Goal: Task Accomplishment & Management: Manage account settings

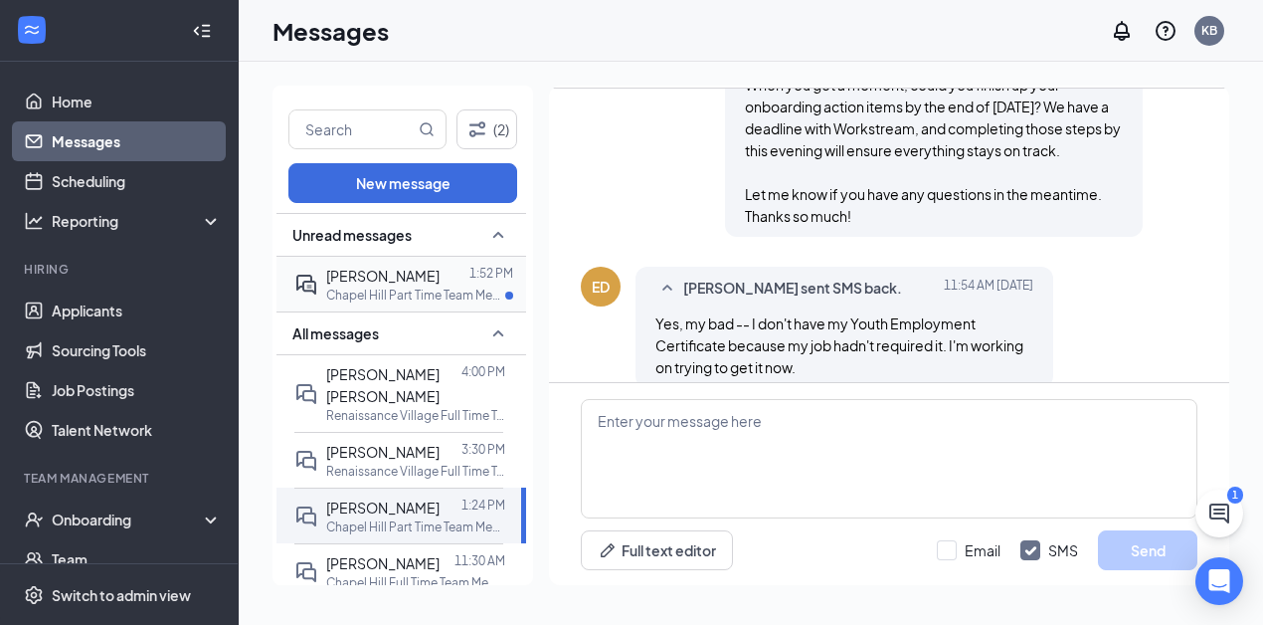
scroll to position [1239, 0]
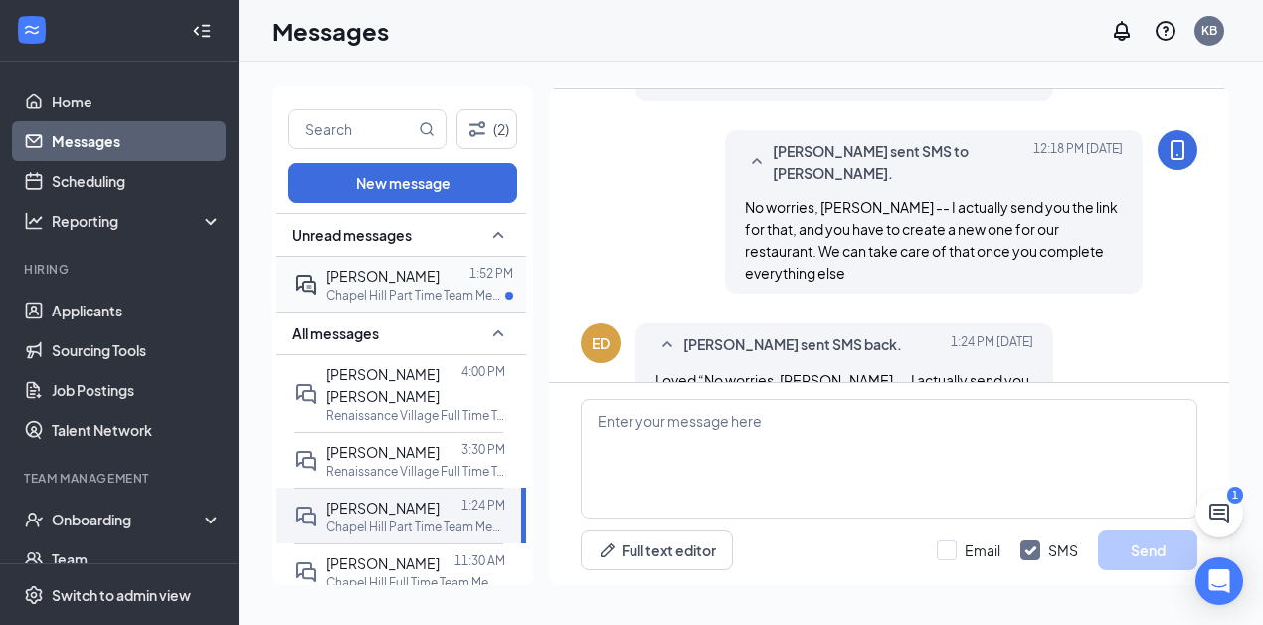
click at [360, 286] on p "Chapel Hill Part Time Team Member at [GEOGRAPHIC_DATA]" at bounding box center [415, 294] width 179 height 17
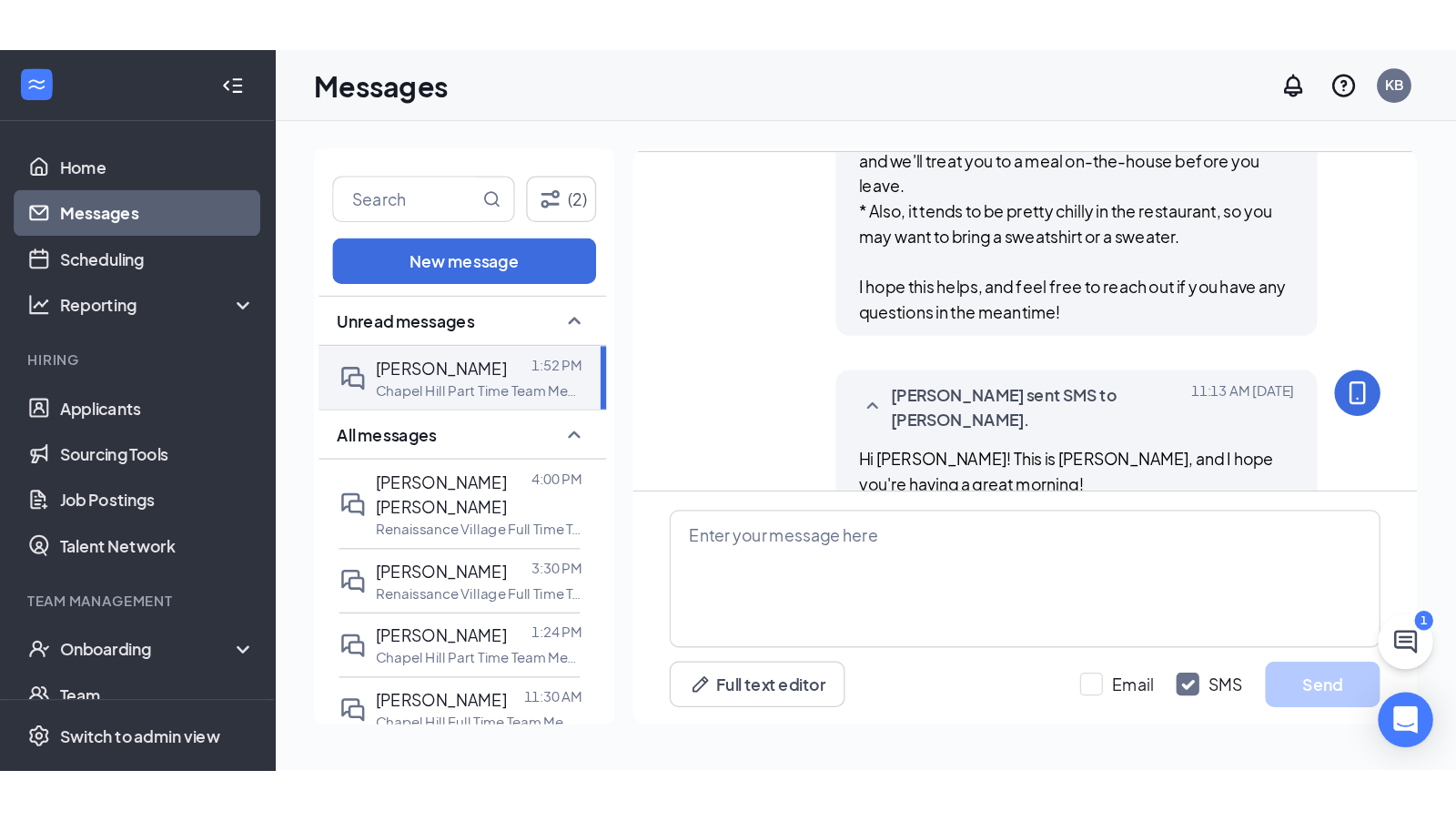
scroll to position [1767, 0]
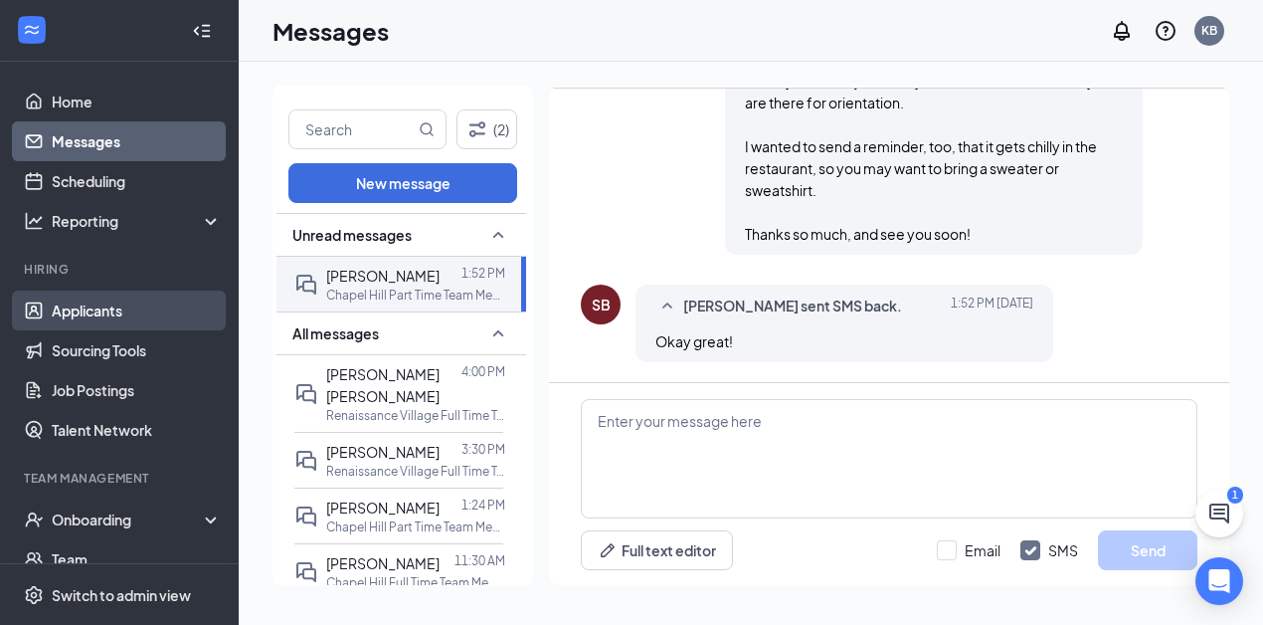
click at [98, 311] on link "Applicants" at bounding box center [137, 310] width 170 height 40
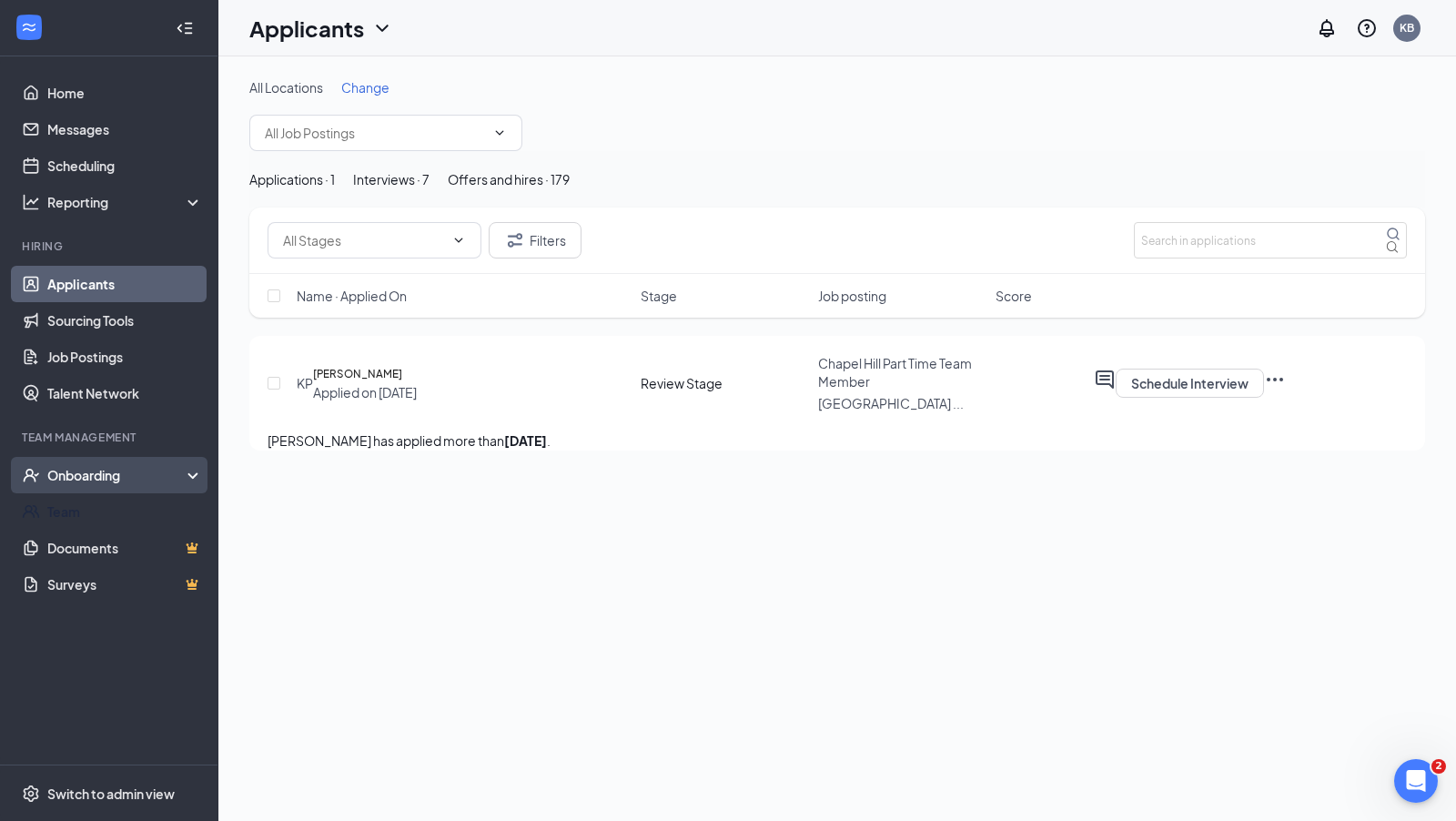
click at [88, 488] on div "Onboarding" at bounding box center [109, 475] width 219 height 37
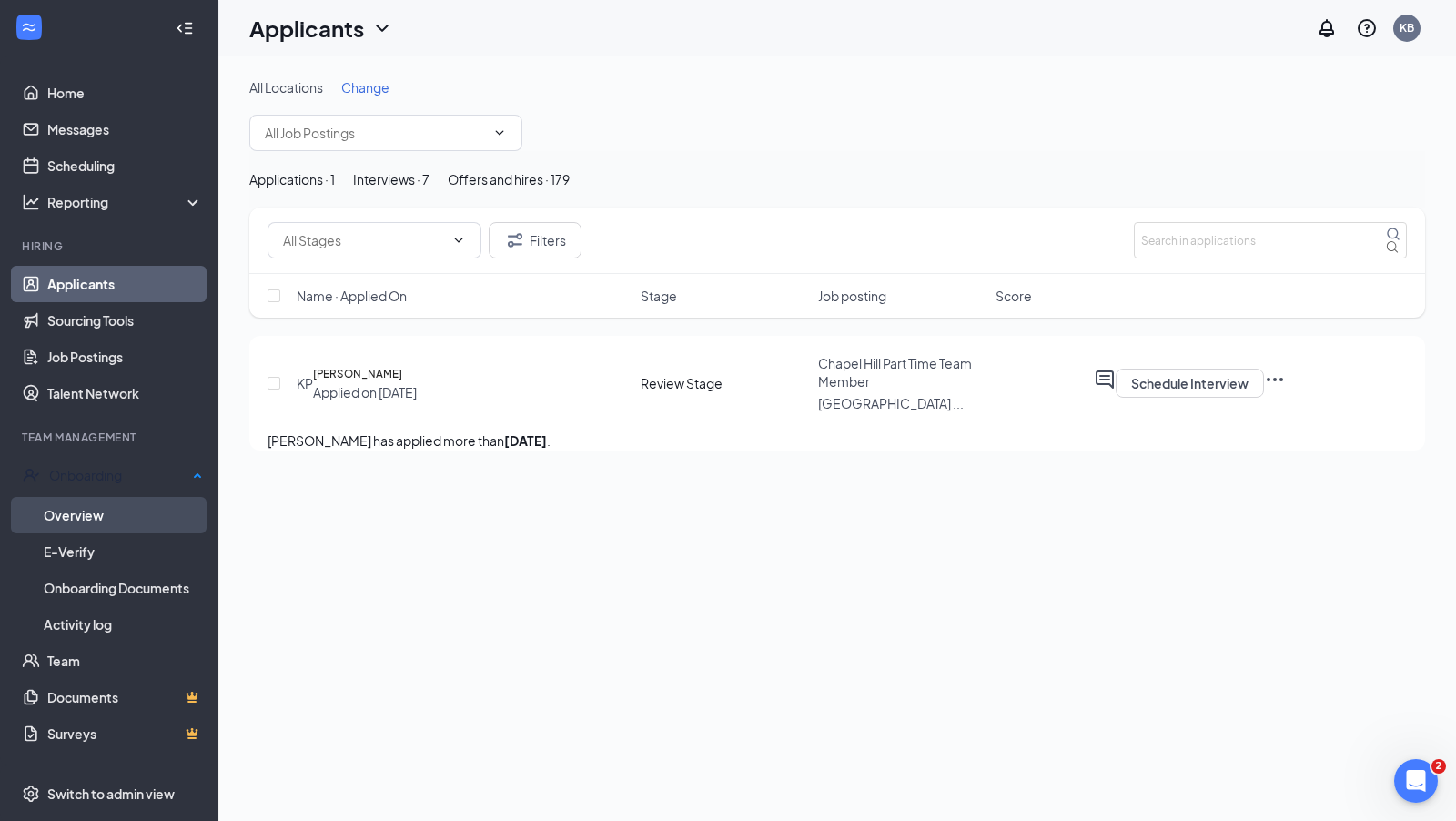
click at [81, 512] on link "Overview" at bounding box center [124, 515] width 159 height 37
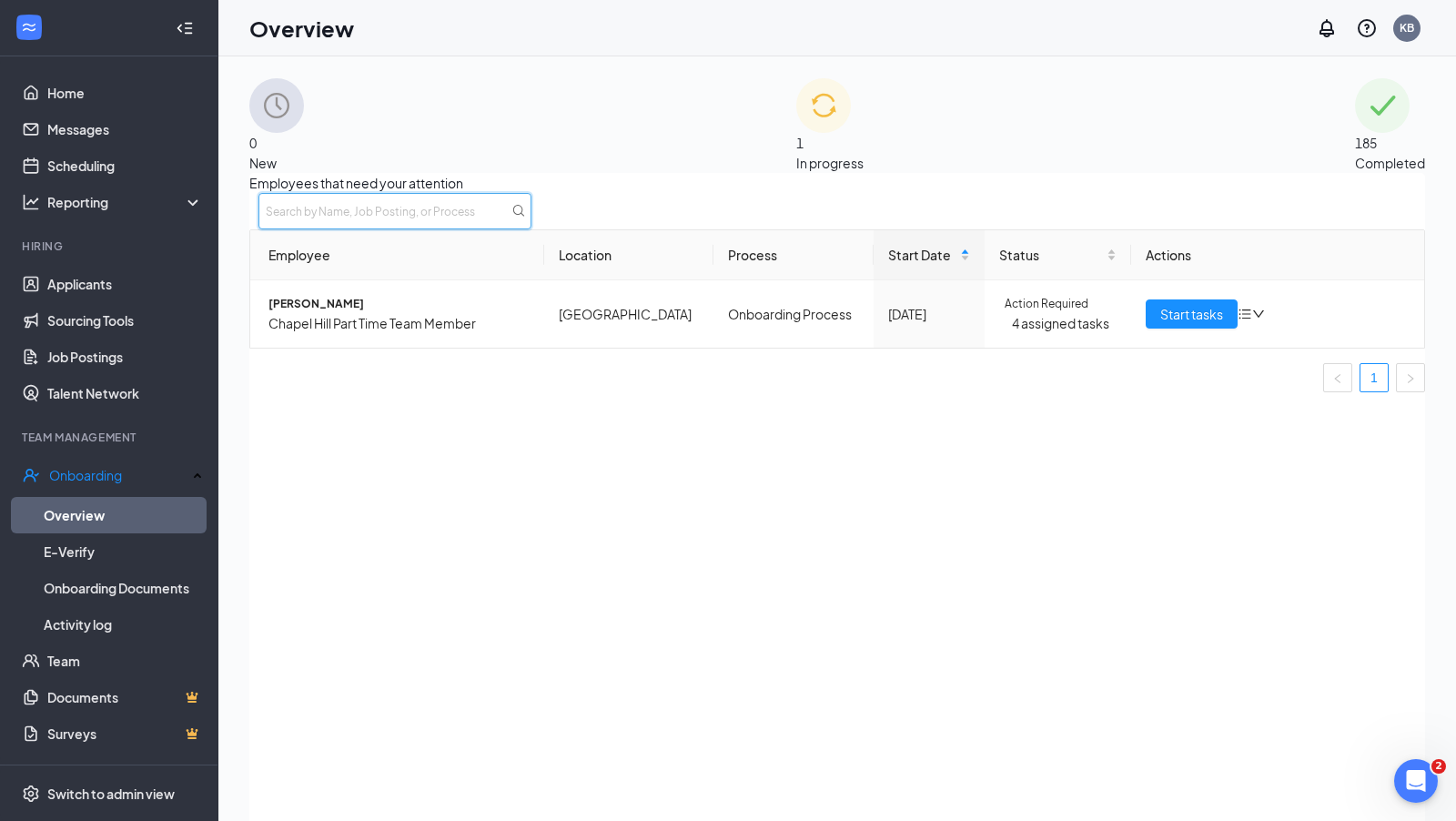
click at [532, 227] on input "text" at bounding box center [394, 211] width 273 height 37
click at [1155, 135] on span "185" at bounding box center [1366, 143] width 22 height 16
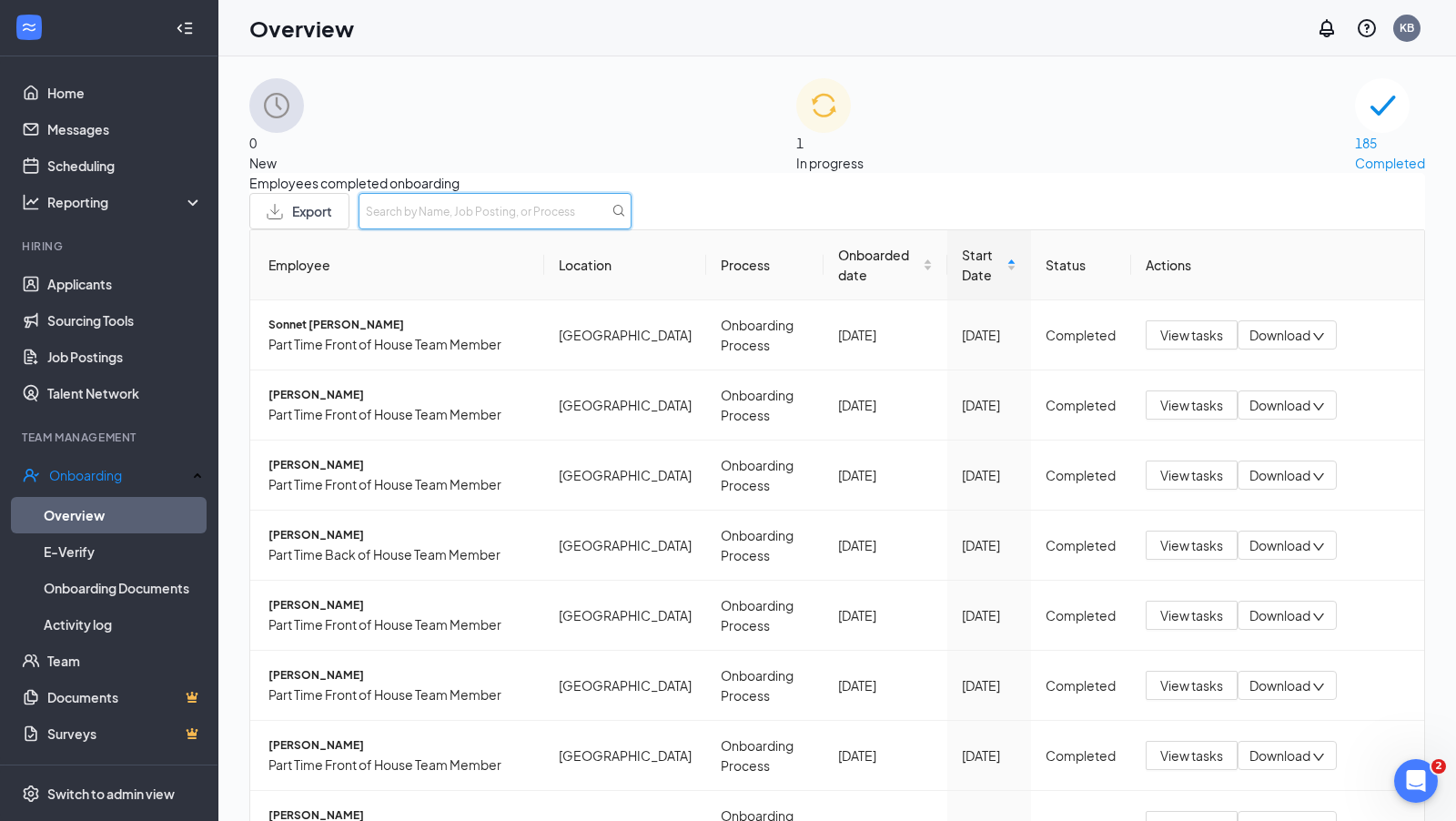
click at [631, 230] on input "text" at bounding box center [495, 211] width 273 height 37
type input "[PERSON_NAME]"
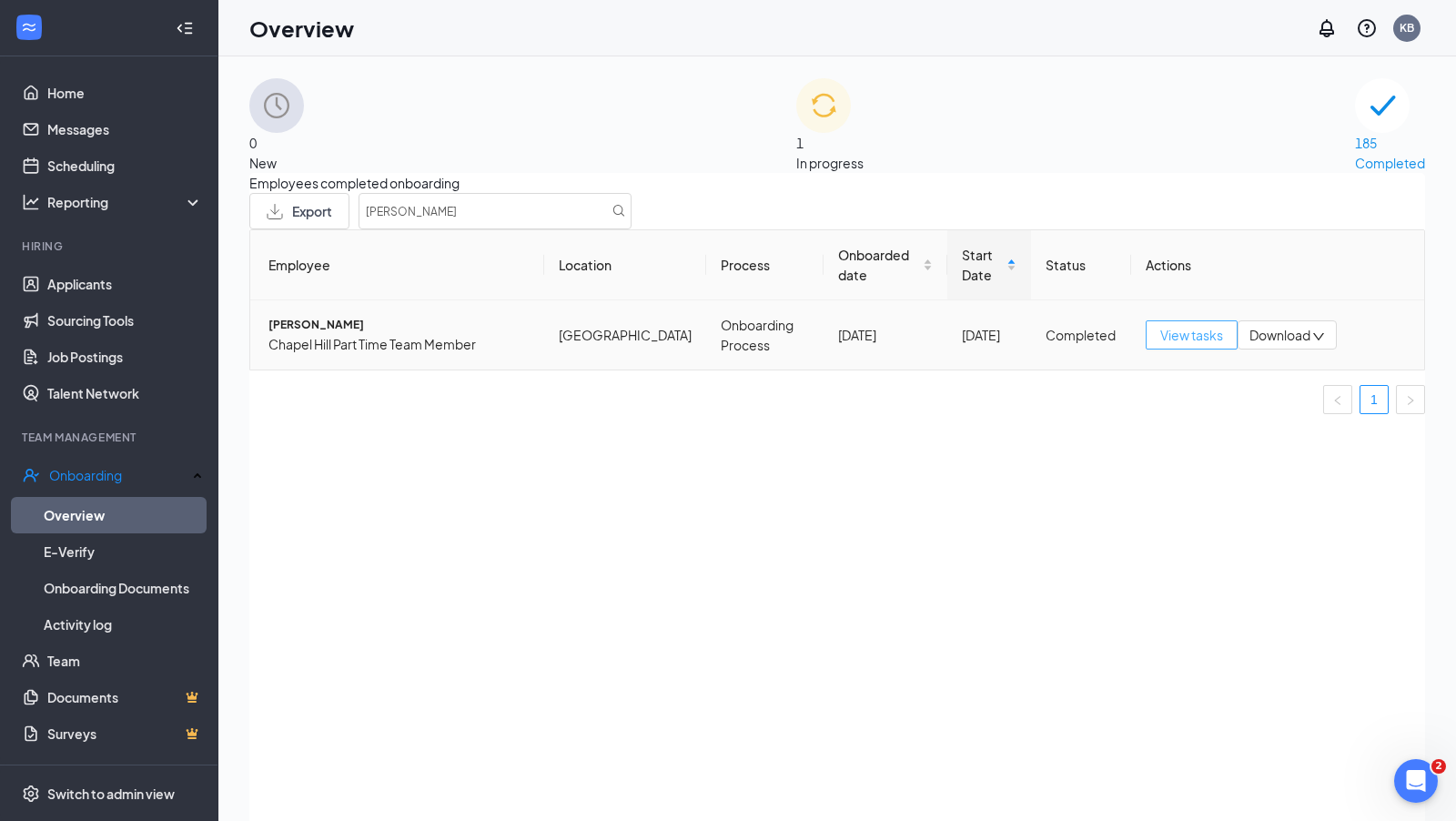
click at [1155, 345] on span "View tasks" at bounding box center [1192, 335] width 63 height 20
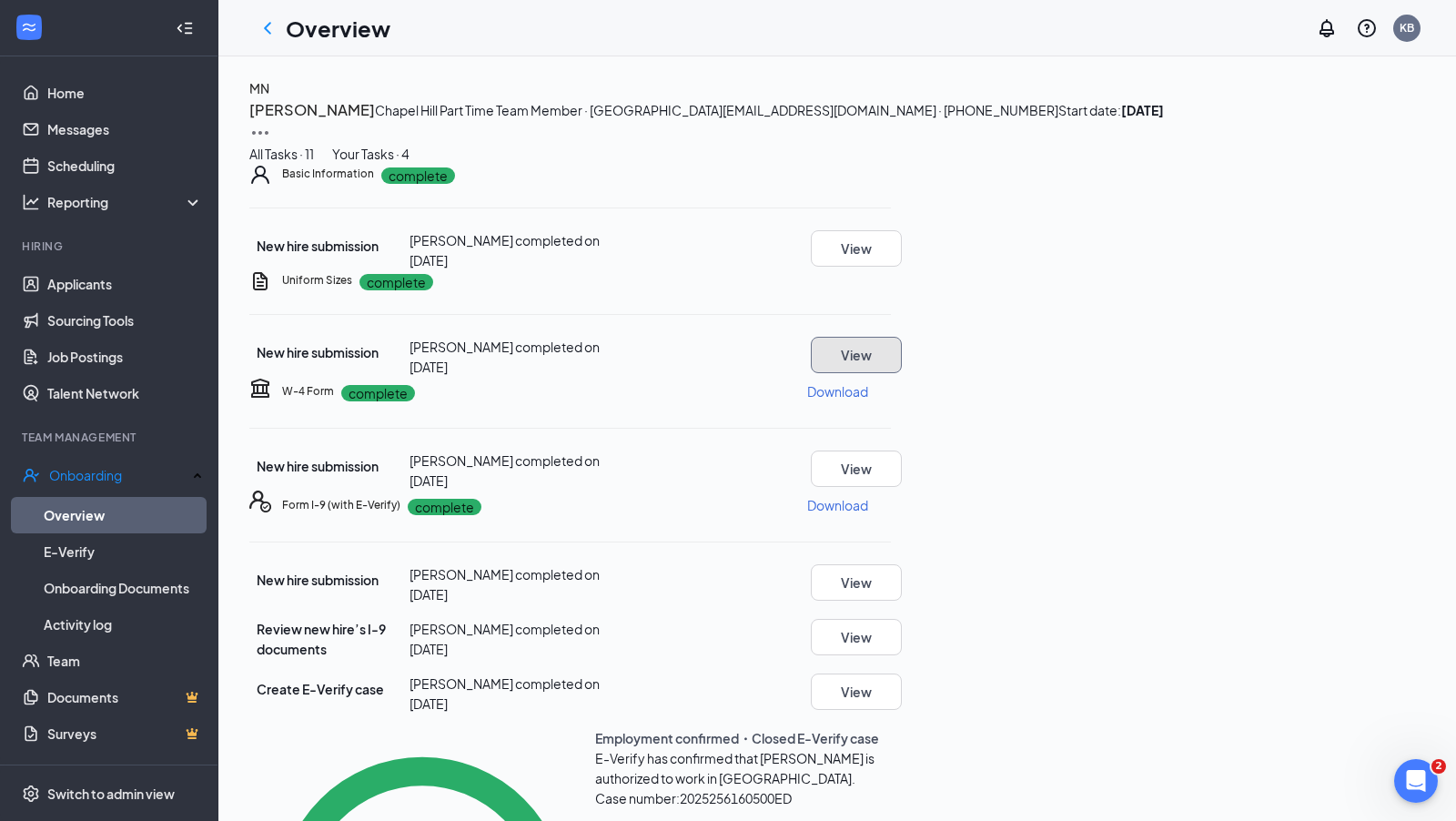
click at [902, 373] on button "View" at bounding box center [856, 355] width 91 height 37
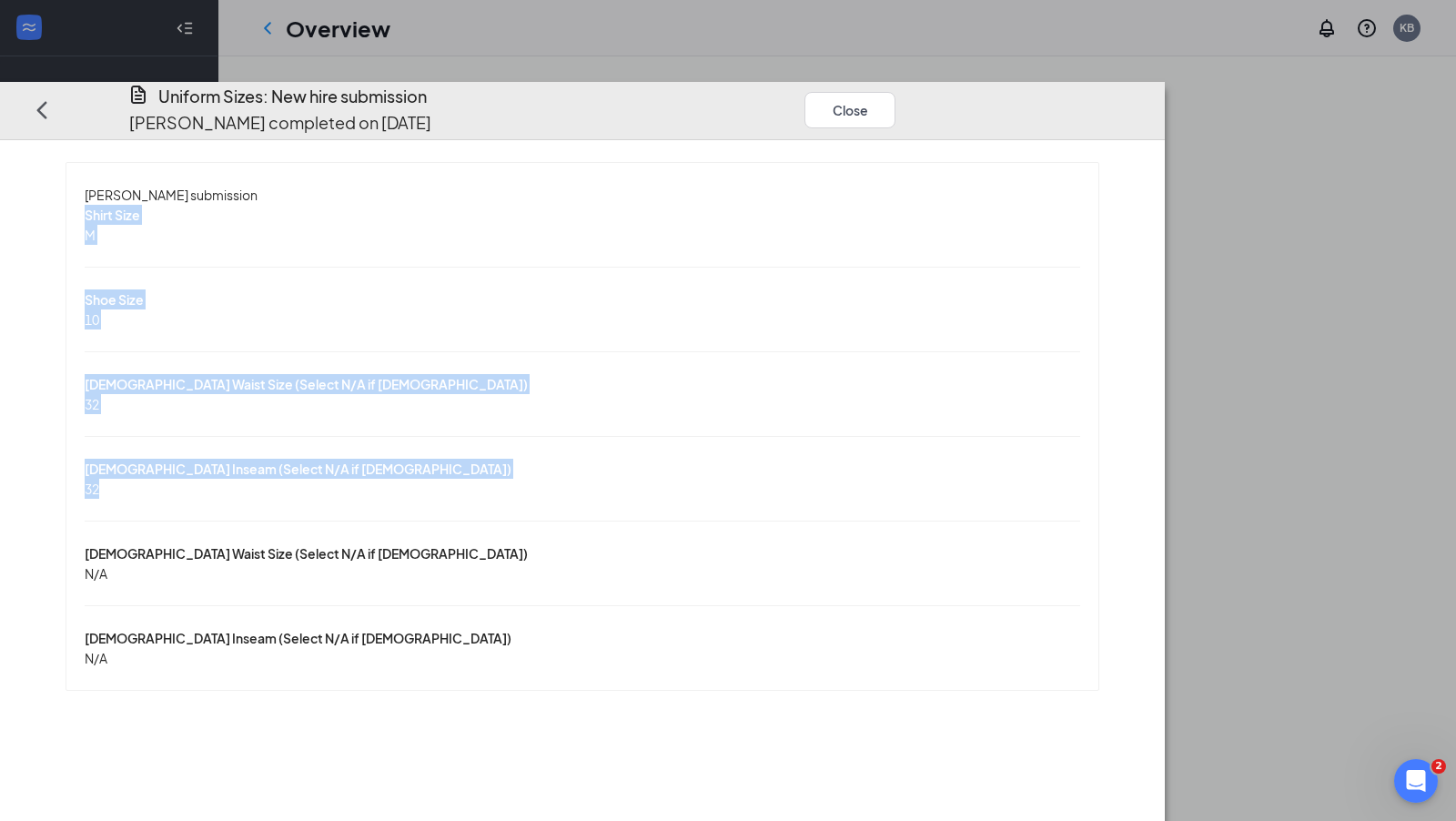
drag, startPoint x: 228, startPoint y: 417, endPoint x: 126, endPoint y: 178, distance: 259.9
click at [126, 178] on div "[PERSON_NAME] submission Shirt Size M Shoe Size 10 [DEMOGRAPHIC_DATA] Waist Siz…" at bounding box center [582, 427] width 1106 height 529
copy div "Shirt Size M Shoe Size 10 [DEMOGRAPHIC_DATA] Waist Size (Select N/A if [DEMOGRA…"
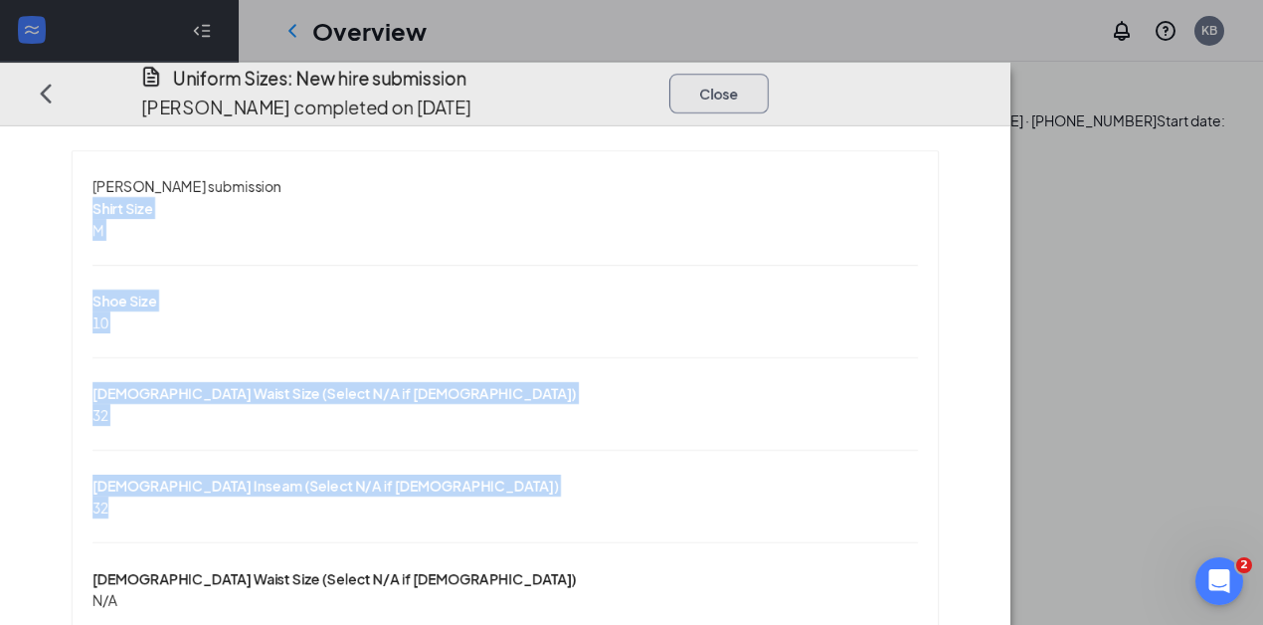
click at [769, 73] on button "Close" at bounding box center [718, 93] width 99 height 40
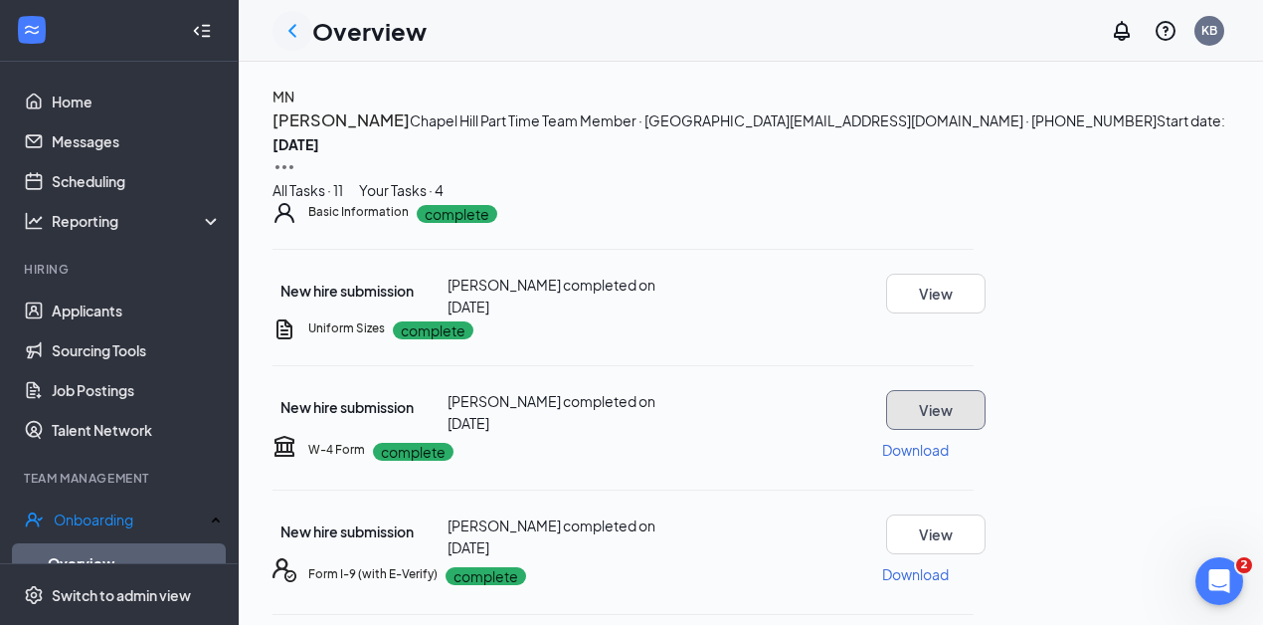
scroll to position [13, 0]
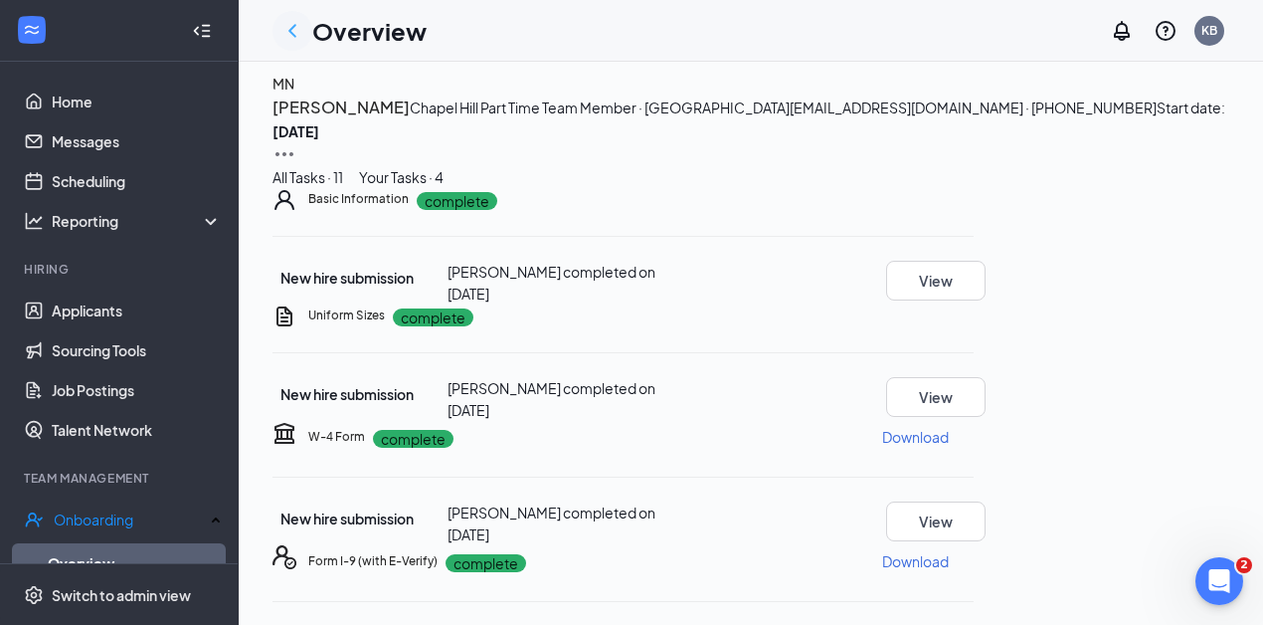
click at [293, 29] on icon "ChevronLeft" at bounding box center [292, 31] width 24 height 24
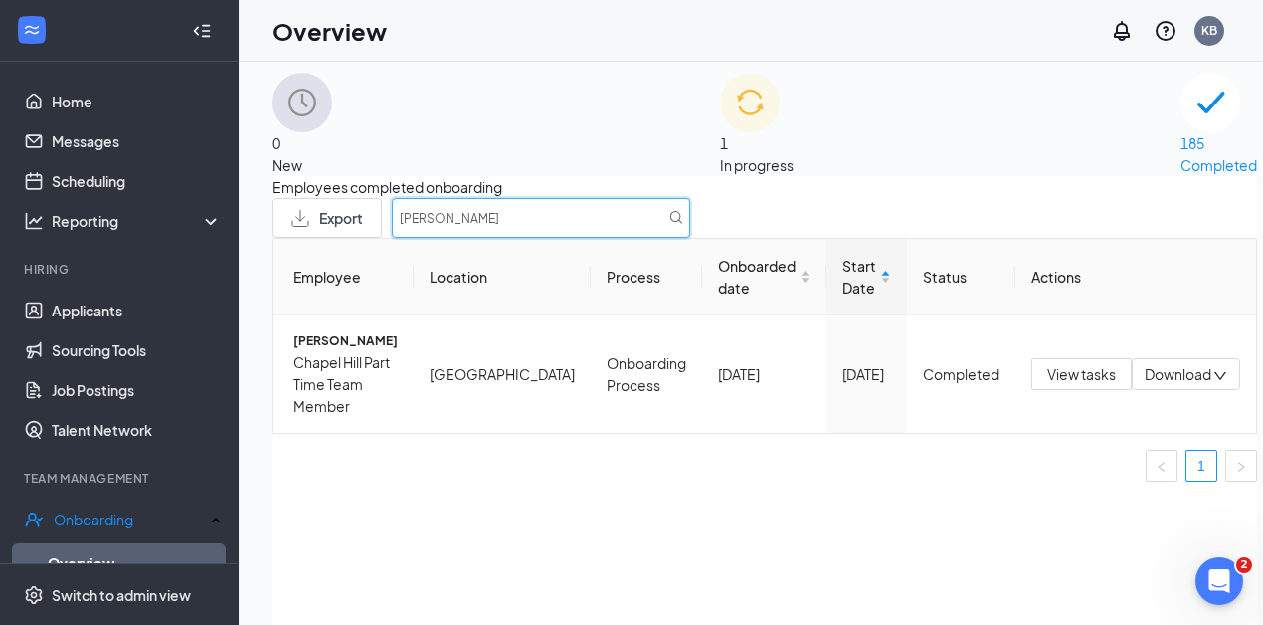
click at [690, 238] on input "[PERSON_NAME]" at bounding box center [541, 218] width 298 height 40
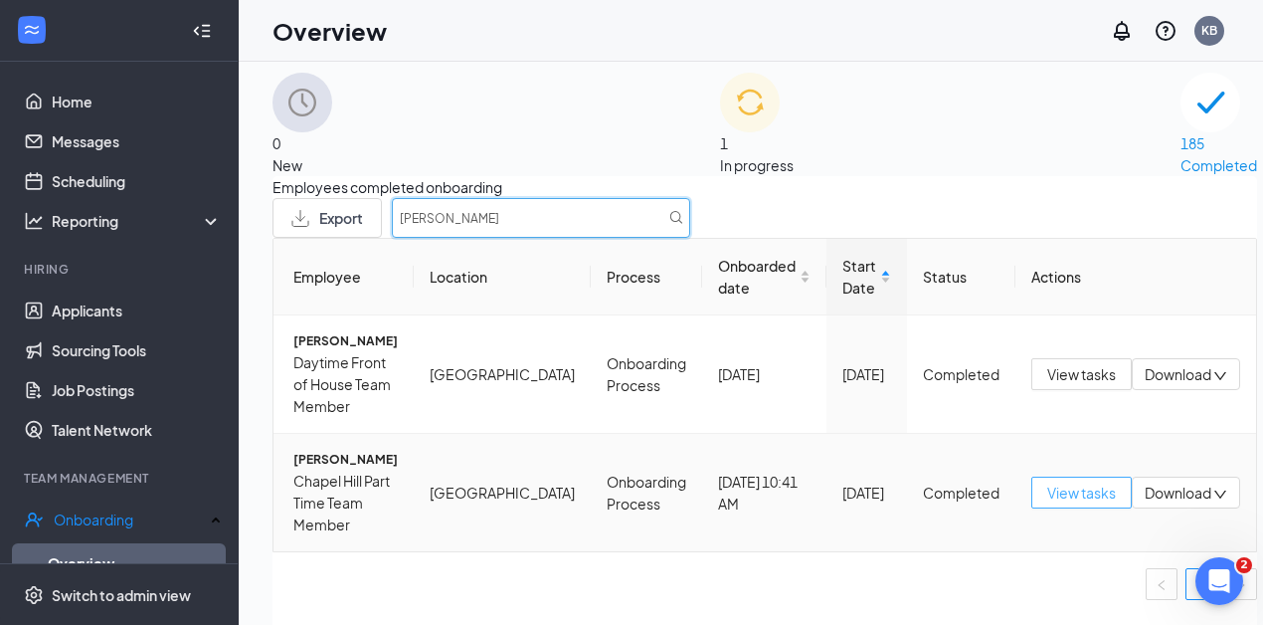
type input "[PERSON_NAME]"
click at [1047, 503] on span "View tasks" at bounding box center [1081, 492] width 69 height 22
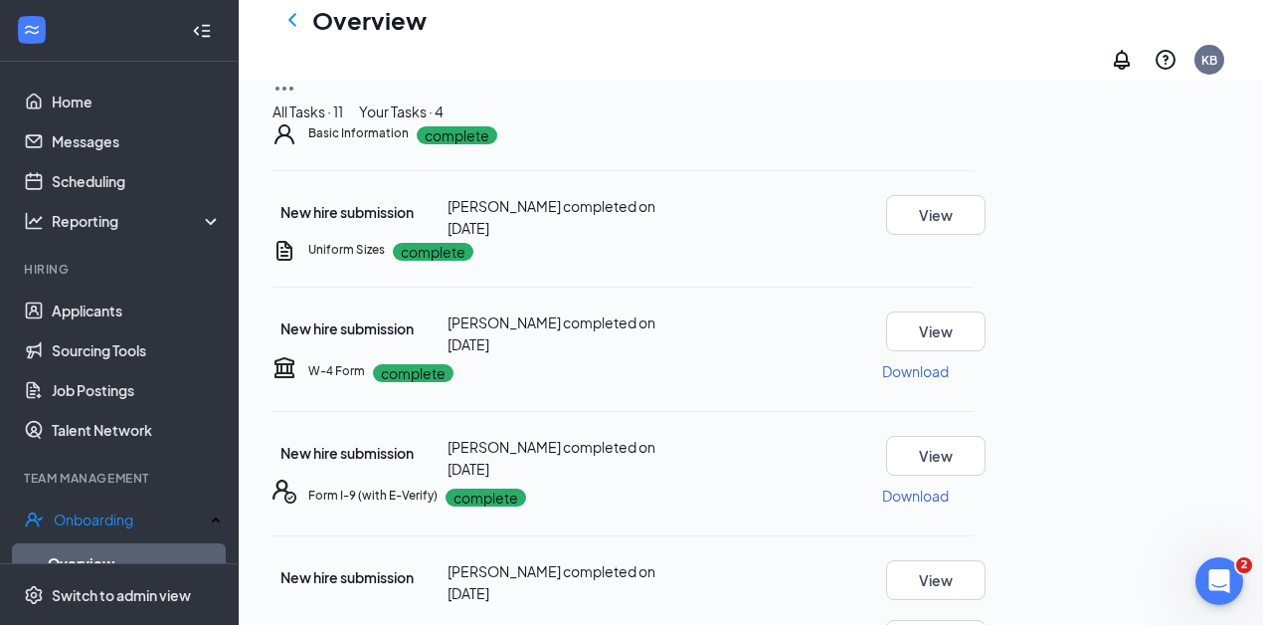
scroll to position [144, 0]
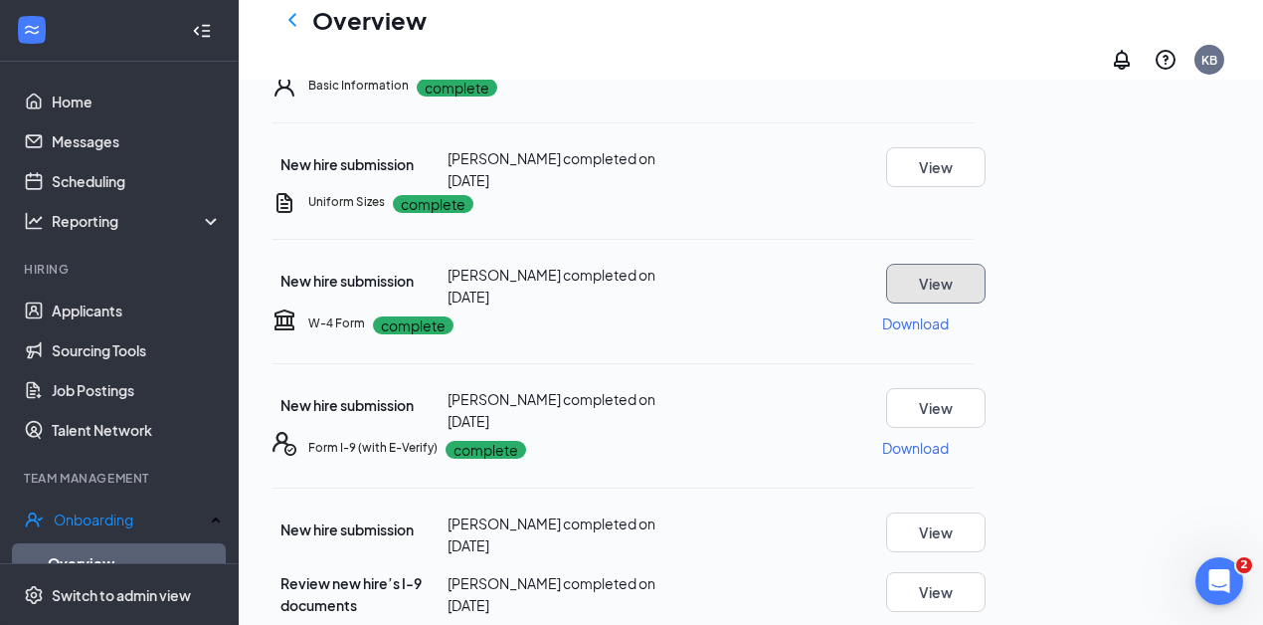
click at [986, 303] on button "View" at bounding box center [935, 284] width 99 height 40
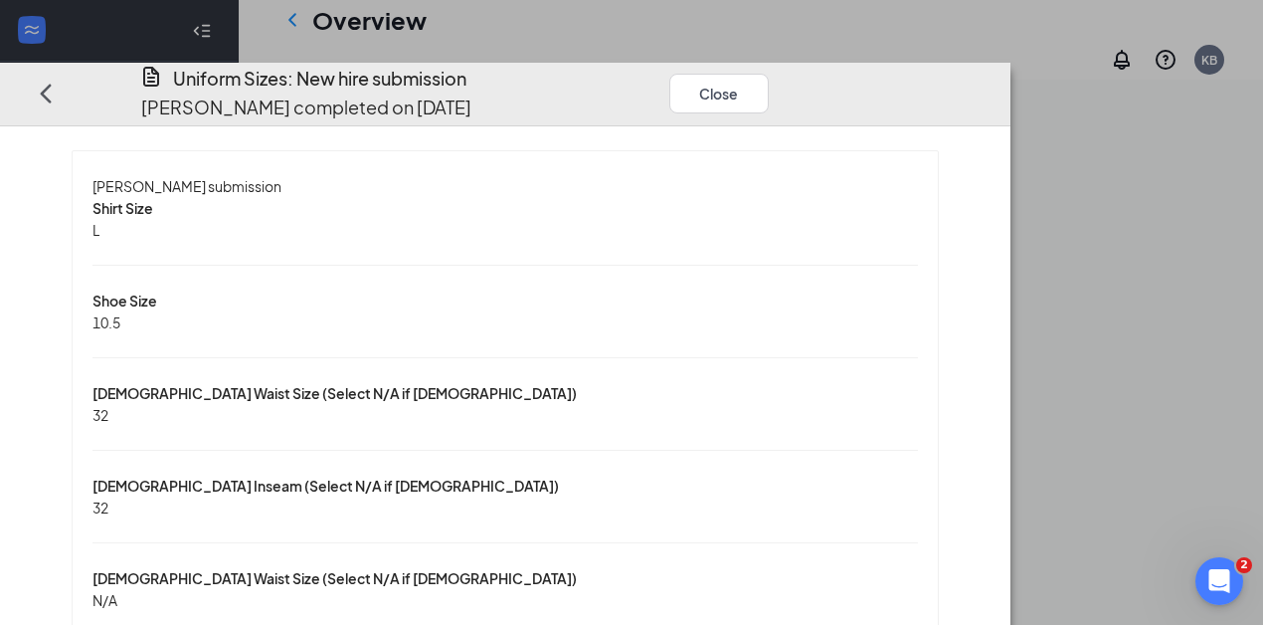
scroll to position [28, 0]
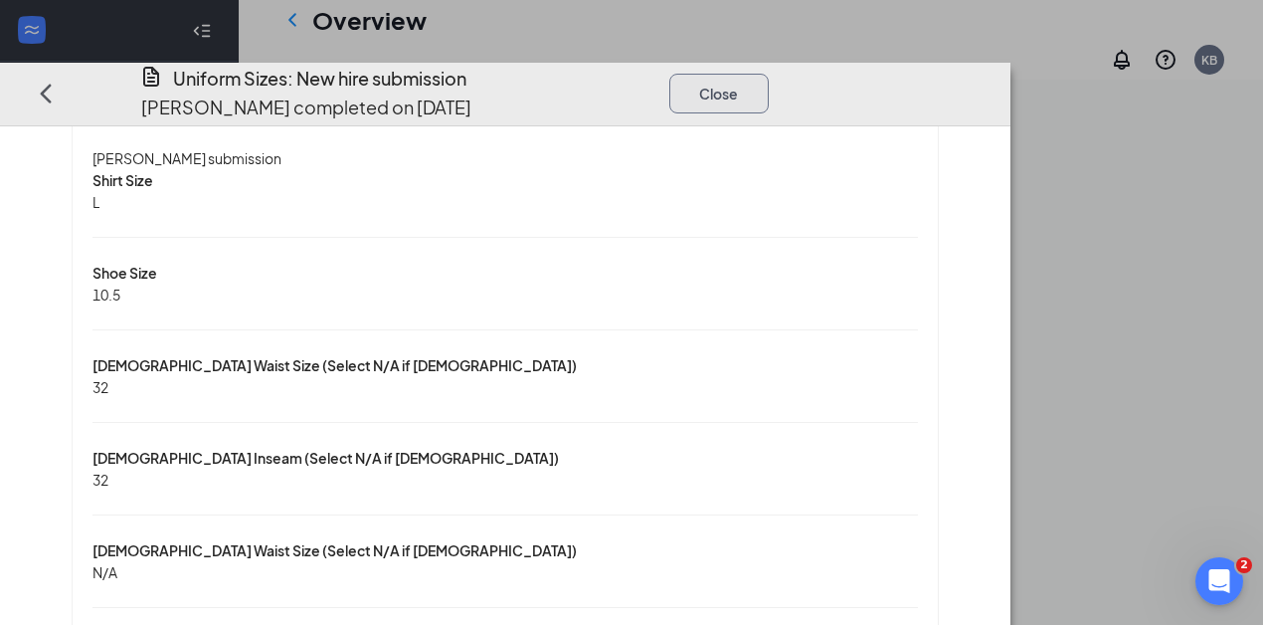
click at [769, 73] on button "Close" at bounding box center [718, 93] width 99 height 40
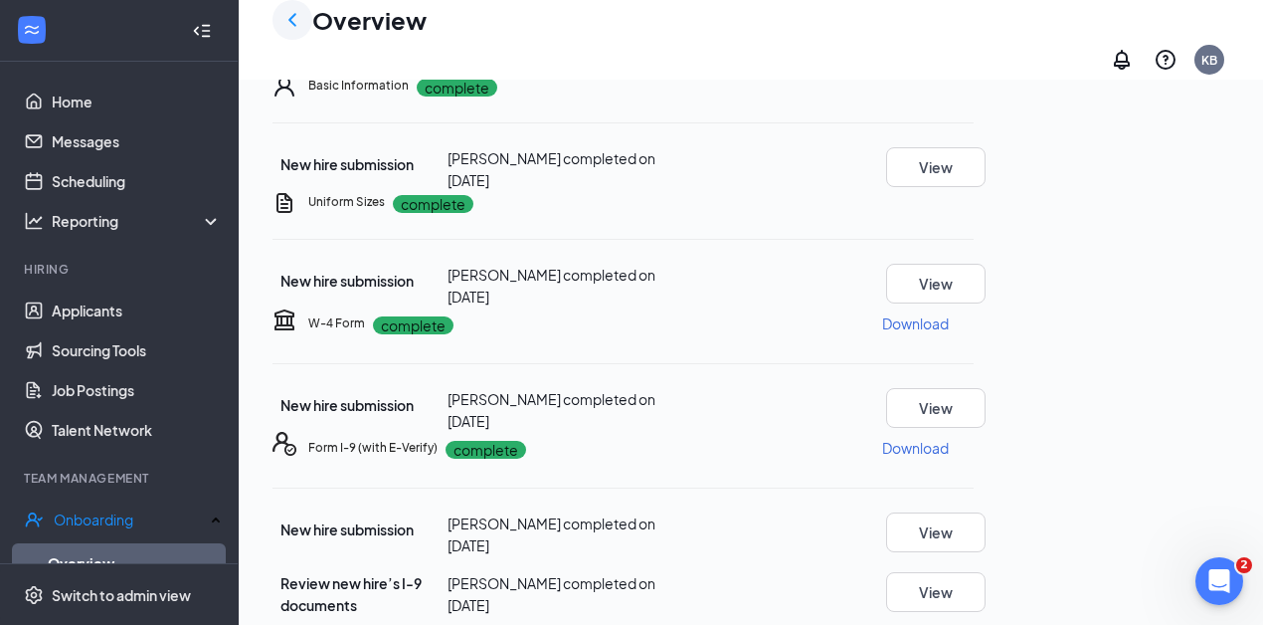
click at [307, 23] on div at bounding box center [292, 20] width 40 height 40
click at [291, 23] on icon "ChevronLeft" at bounding box center [292, 20] width 24 height 24
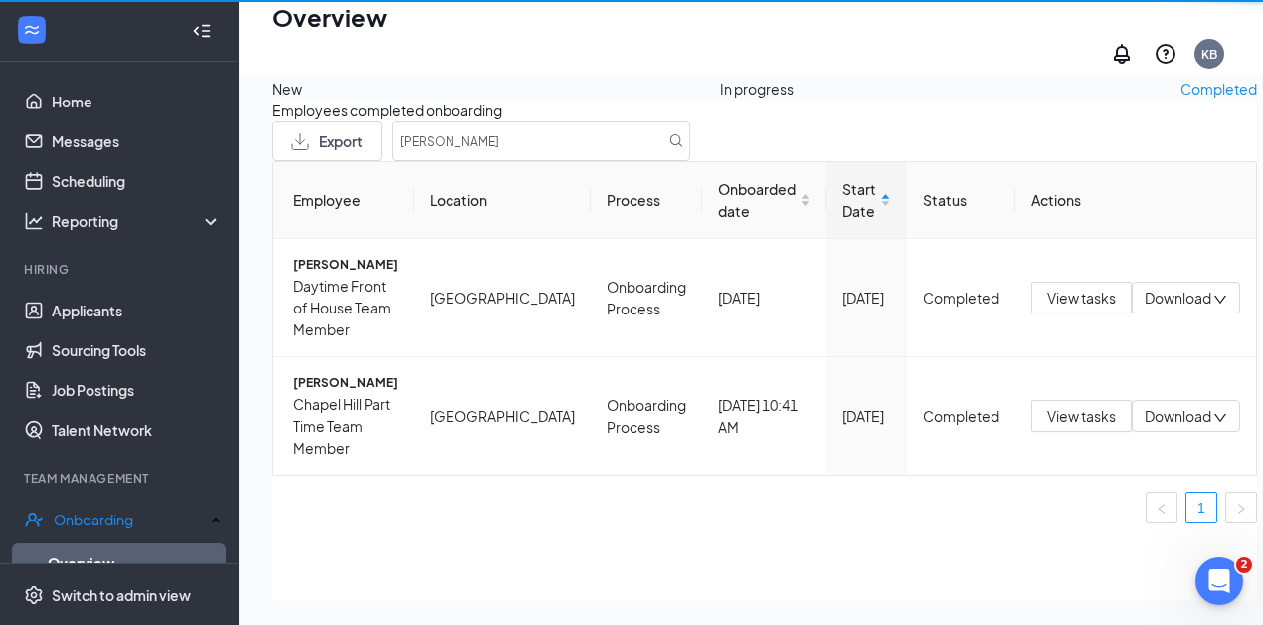
scroll to position [90, 0]
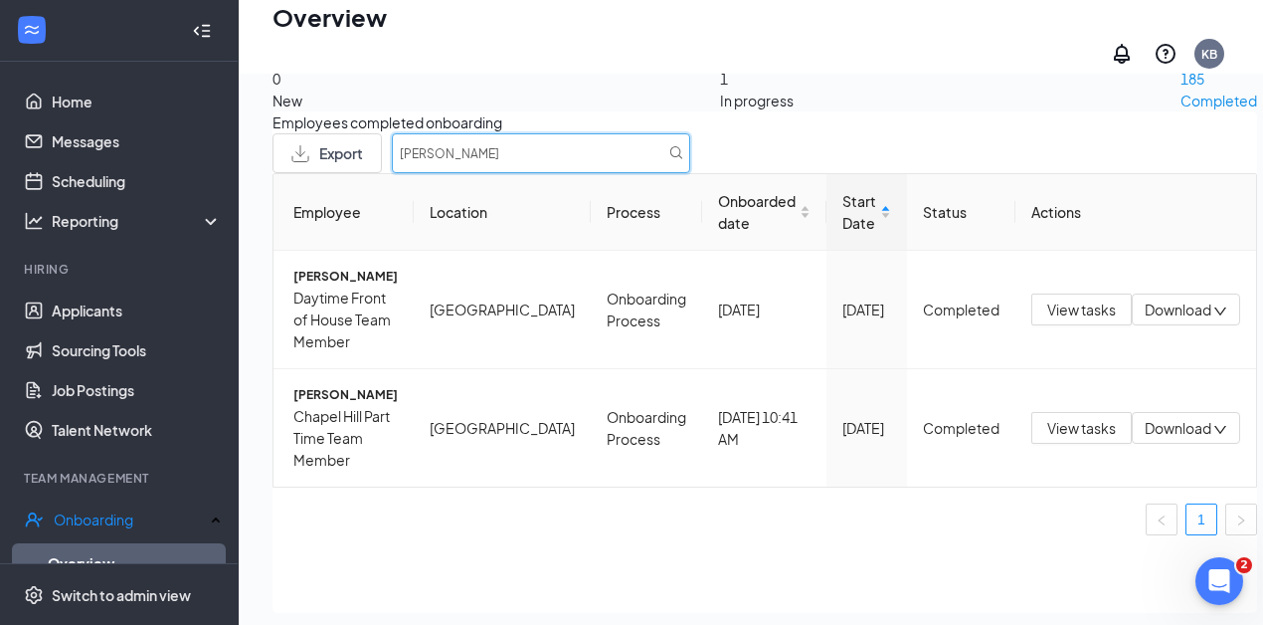
click at [690, 162] on input "[PERSON_NAME]" at bounding box center [541, 153] width 298 height 40
type input "[PERSON_NAME]"
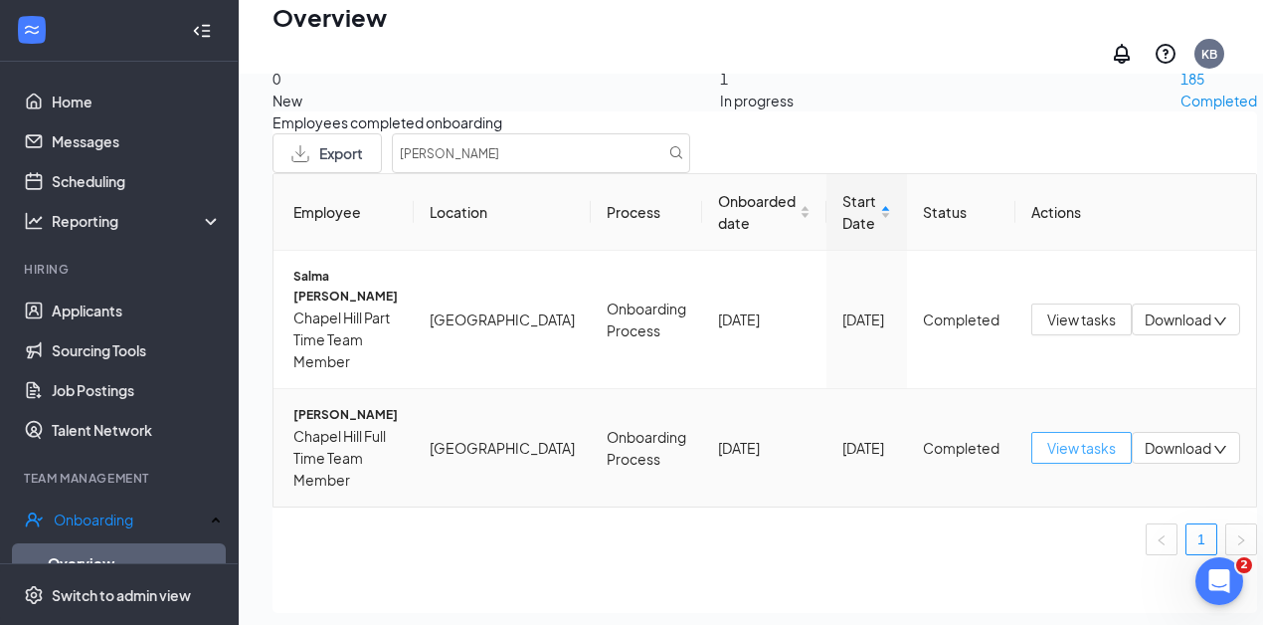
click at [1047, 458] on span "View tasks" at bounding box center [1081, 448] width 69 height 22
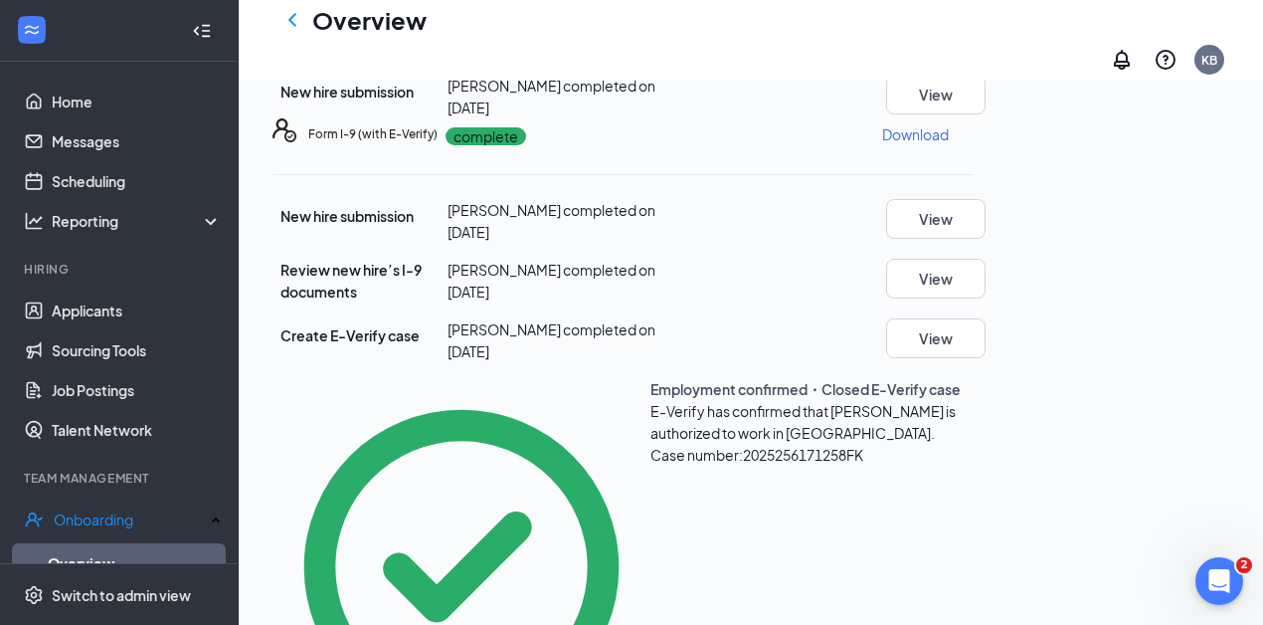
scroll to position [434, 0]
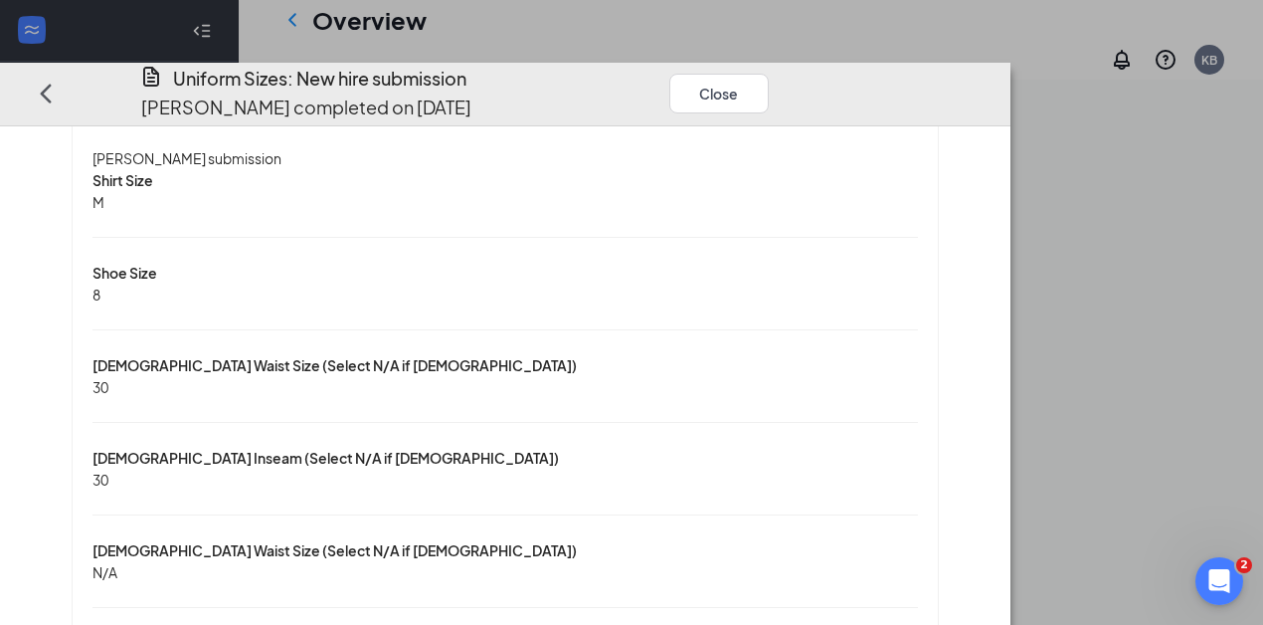
scroll to position [573, 0]
click at [769, 73] on button "Close" at bounding box center [718, 93] width 99 height 40
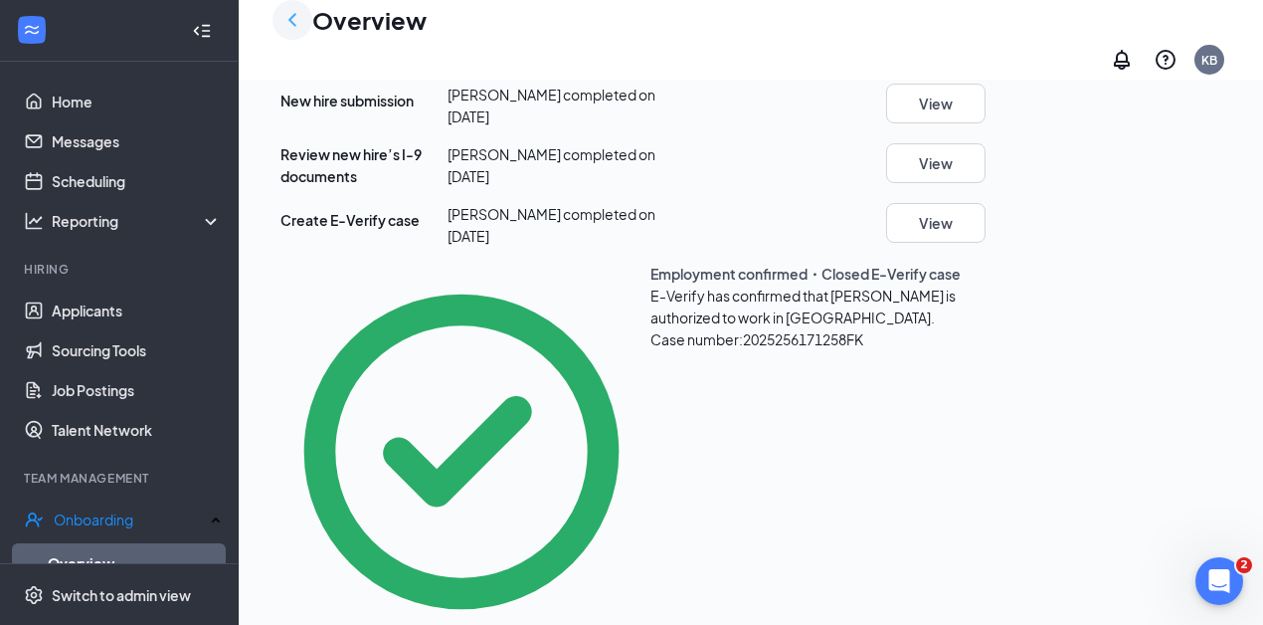
click at [291, 31] on icon "ChevronLeft" at bounding box center [292, 20] width 24 height 24
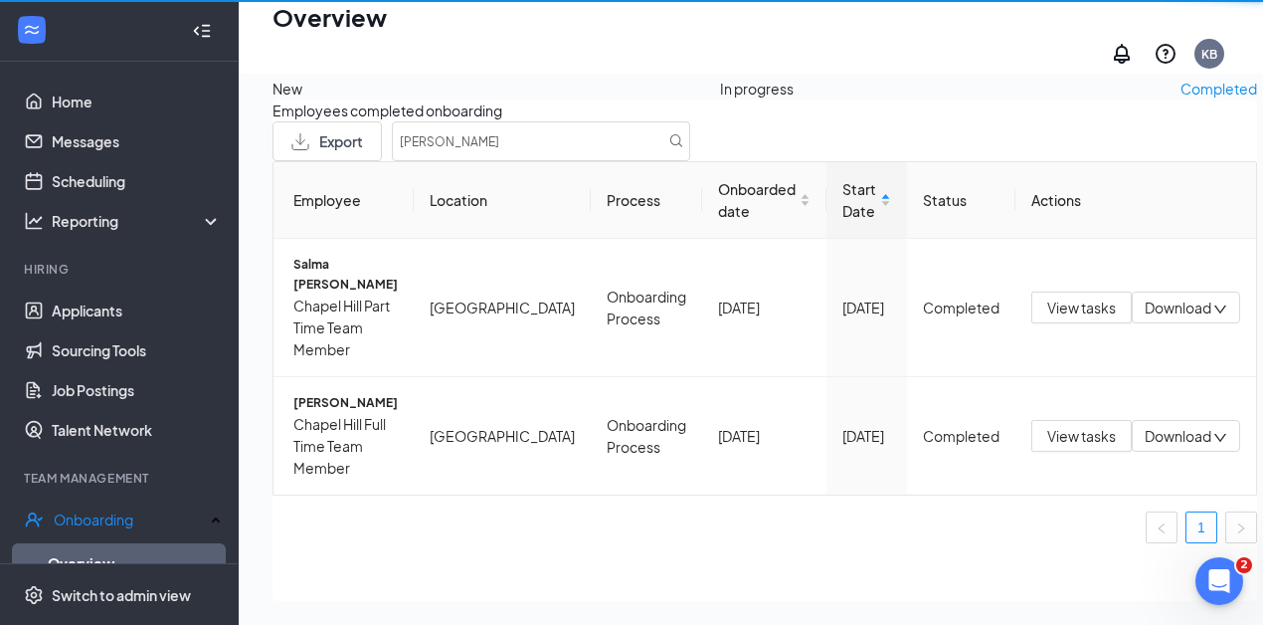
scroll to position [90, 0]
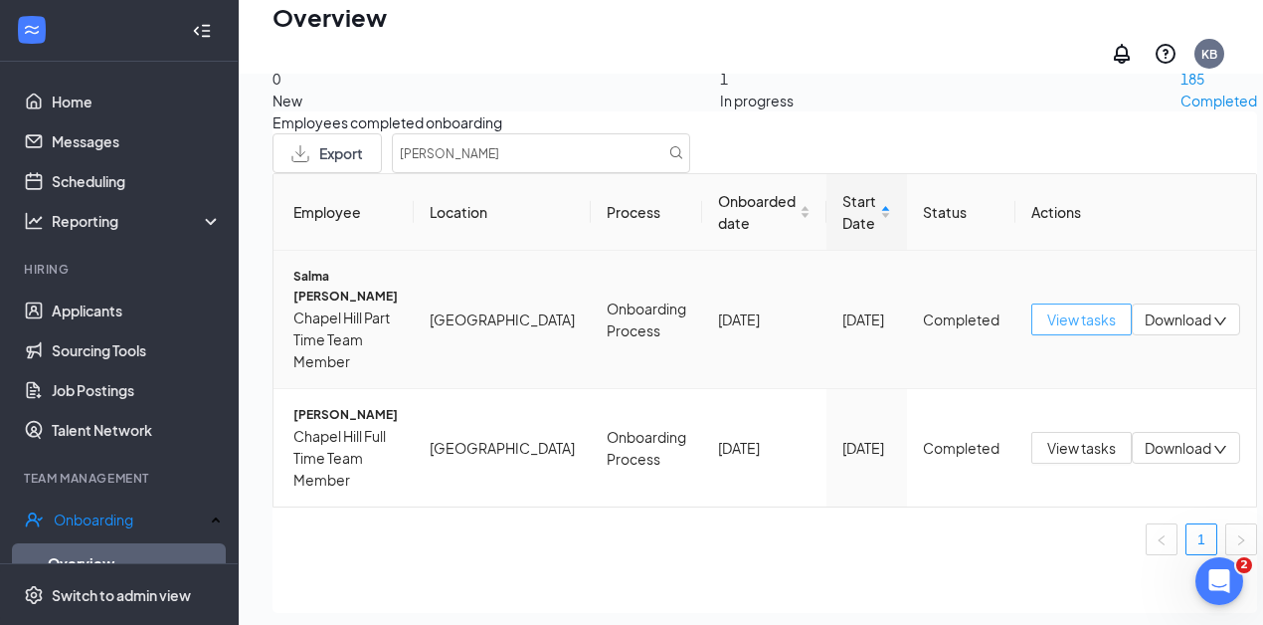
click at [1047, 330] on span "View tasks" at bounding box center [1081, 319] width 69 height 22
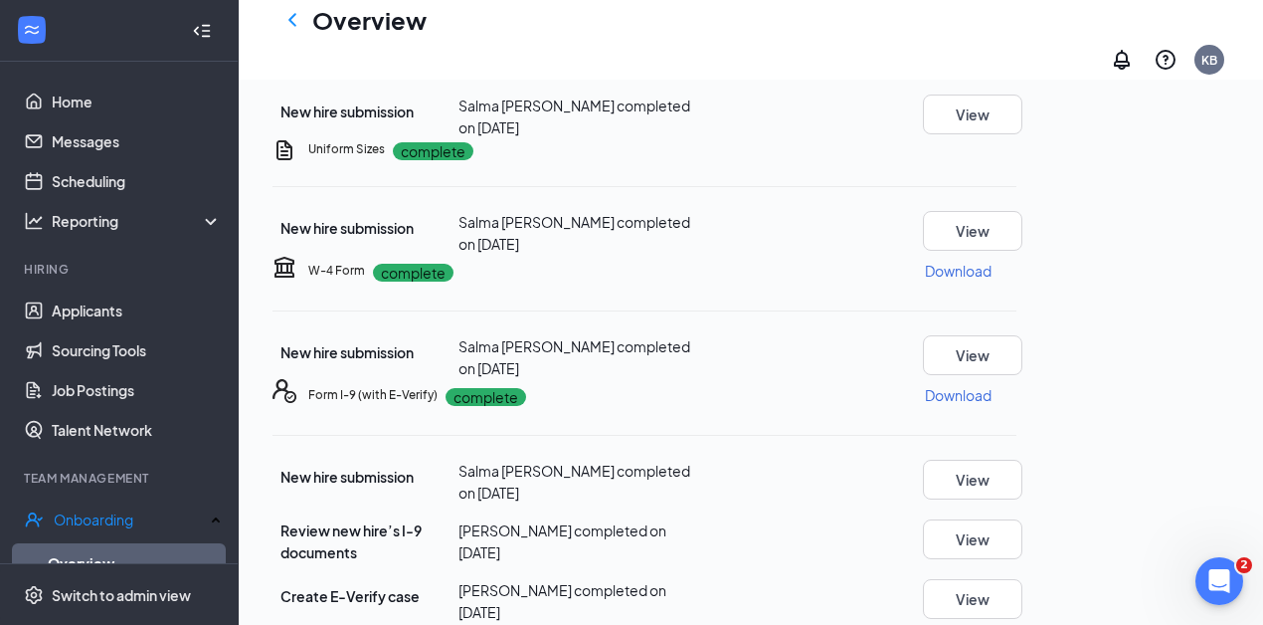
scroll to position [202, 0]
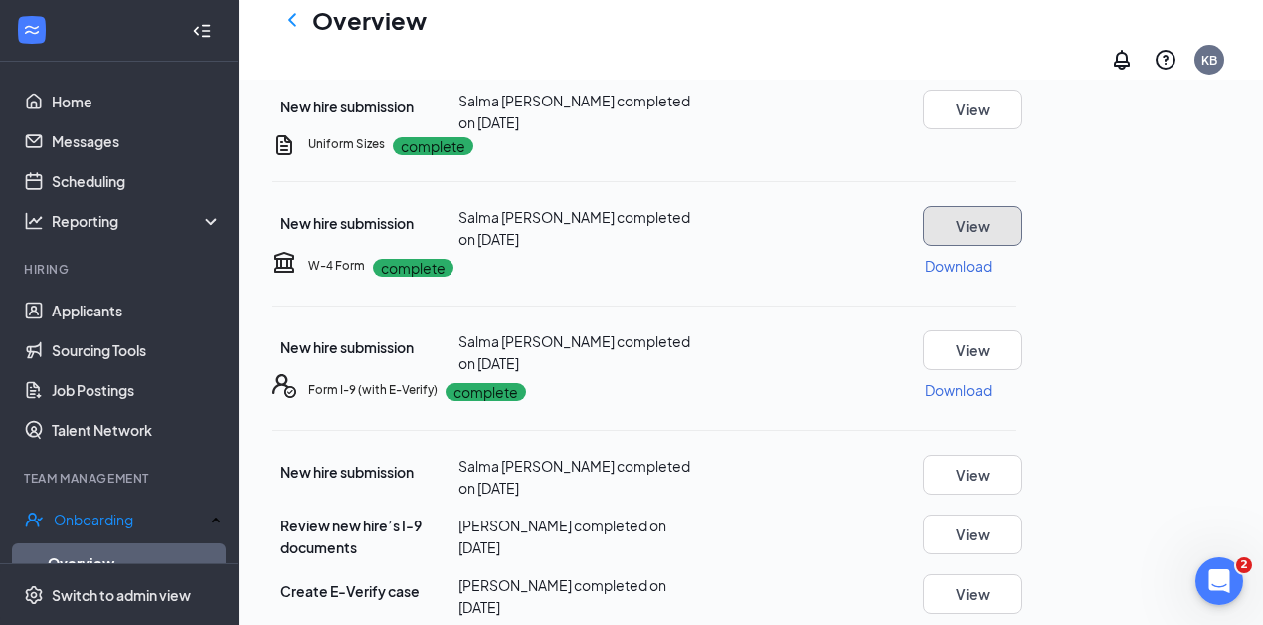
click at [1022, 246] on button "View" at bounding box center [972, 226] width 99 height 40
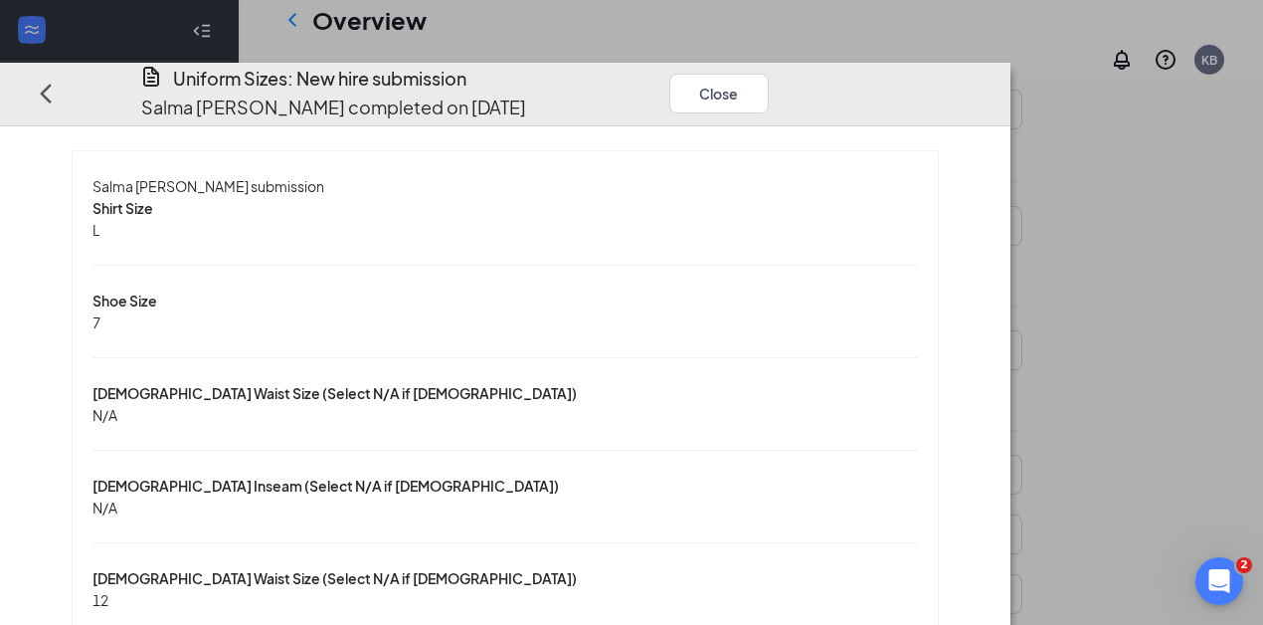
scroll to position [28, 0]
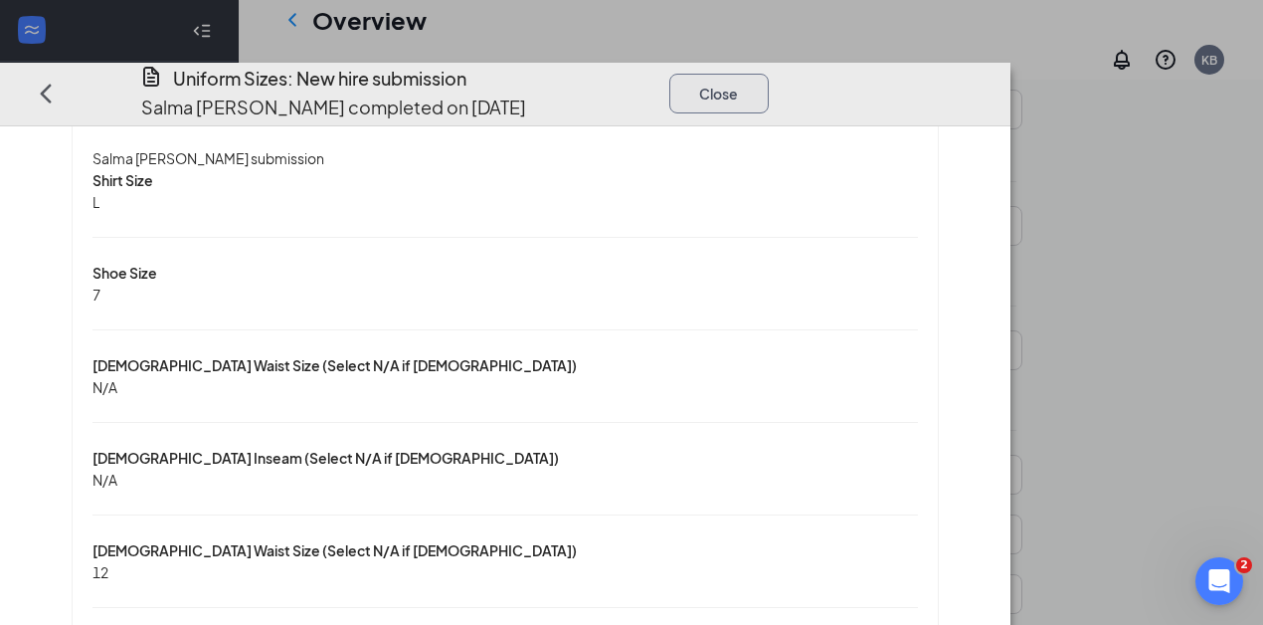
click at [769, 73] on button "Close" at bounding box center [718, 93] width 99 height 40
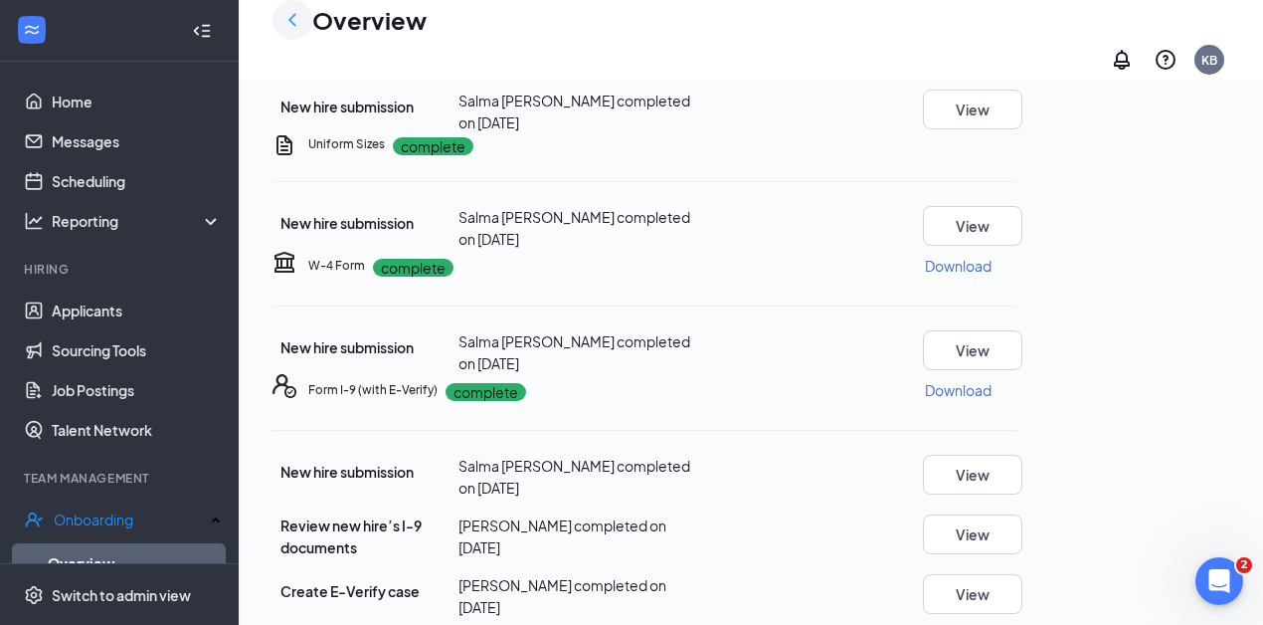
click at [290, 26] on icon "ChevronLeft" at bounding box center [292, 19] width 8 height 13
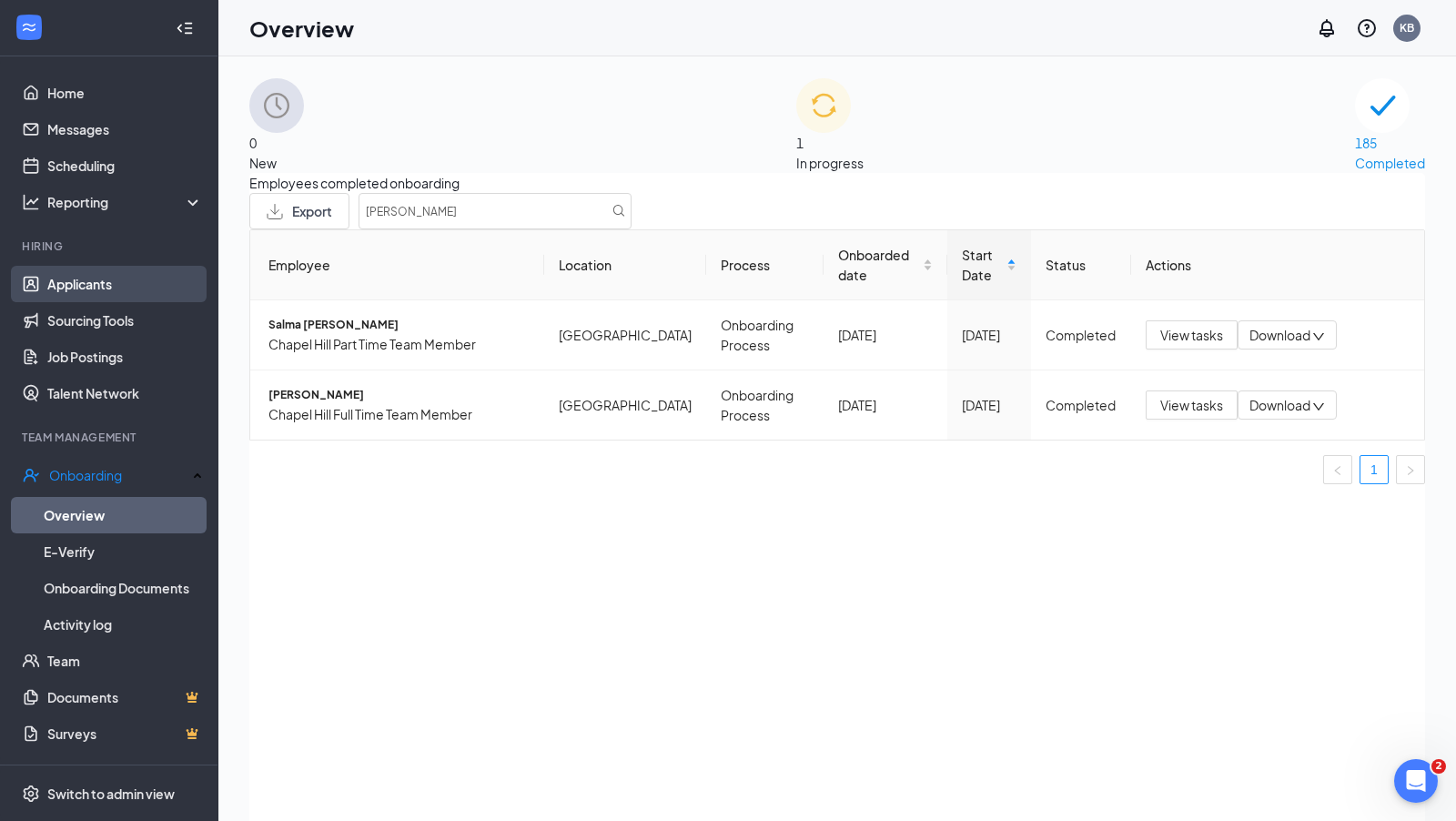
click at [70, 278] on link "Applicants" at bounding box center [125, 284] width 156 height 37
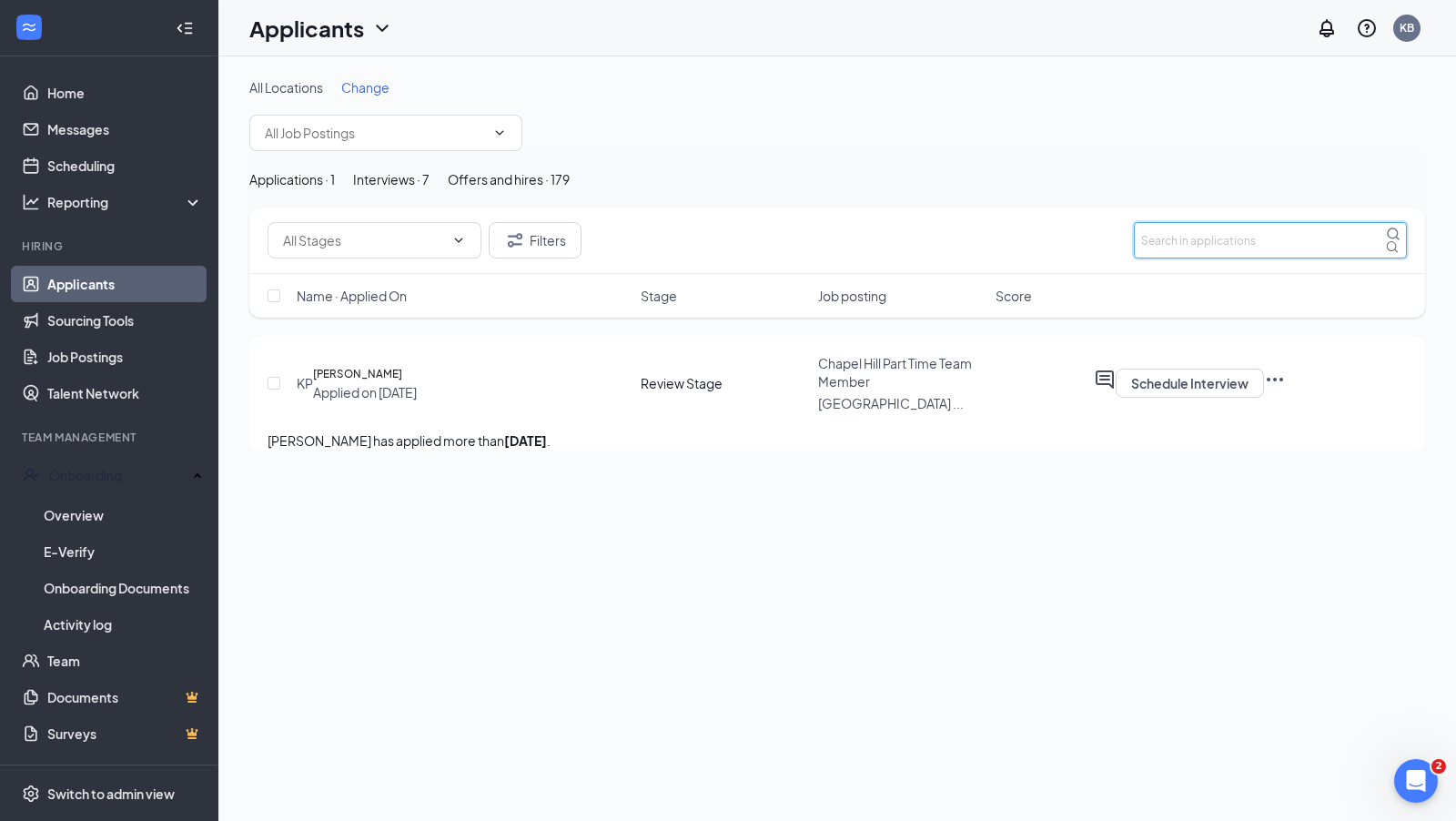
click at [1155, 258] on input "text" at bounding box center [1270, 241] width 273 height 37
type input "salma"
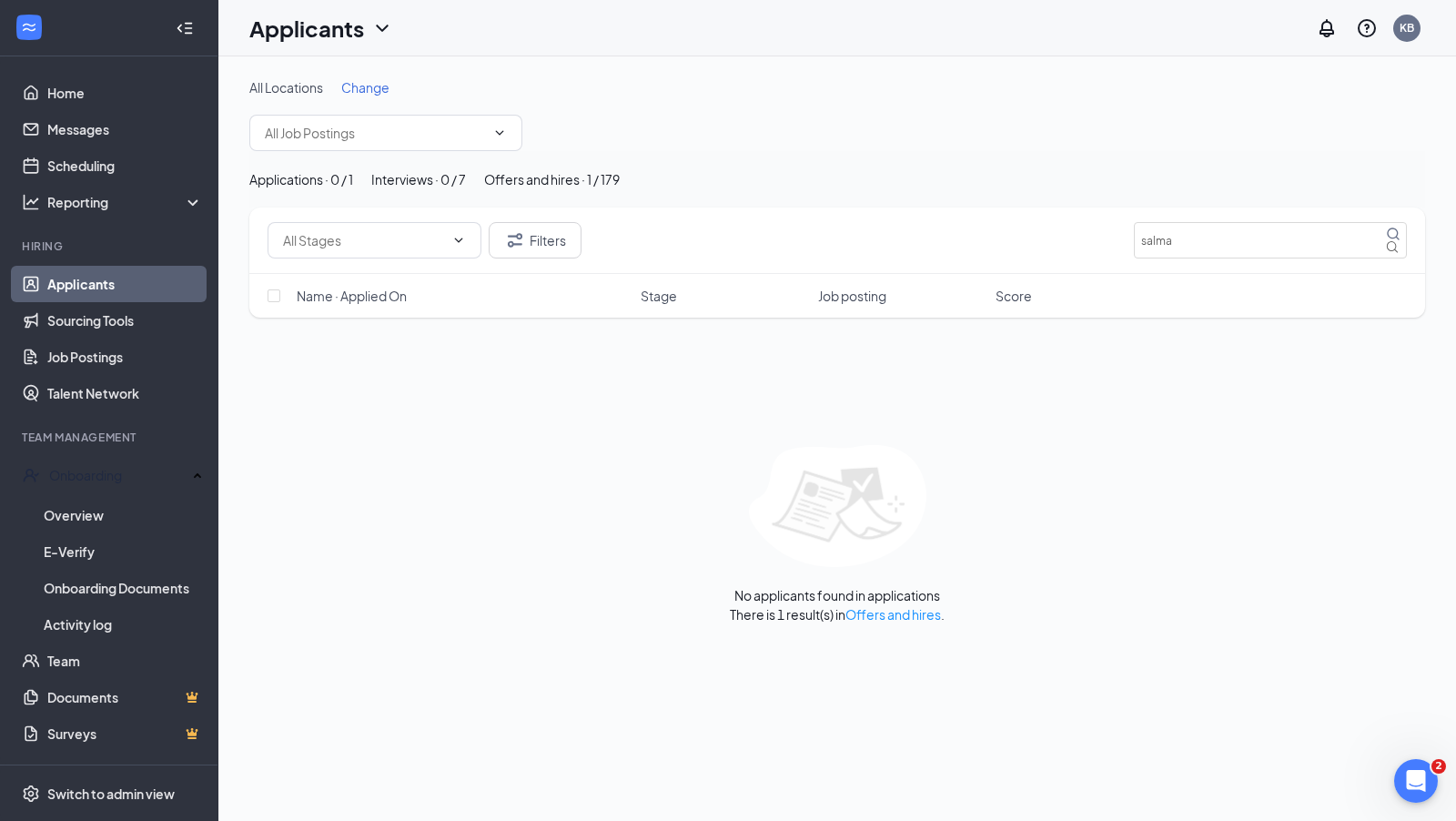
click at [620, 189] on div "Offers and hires · 1 / 179" at bounding box center [552, 179] width 135 height 20
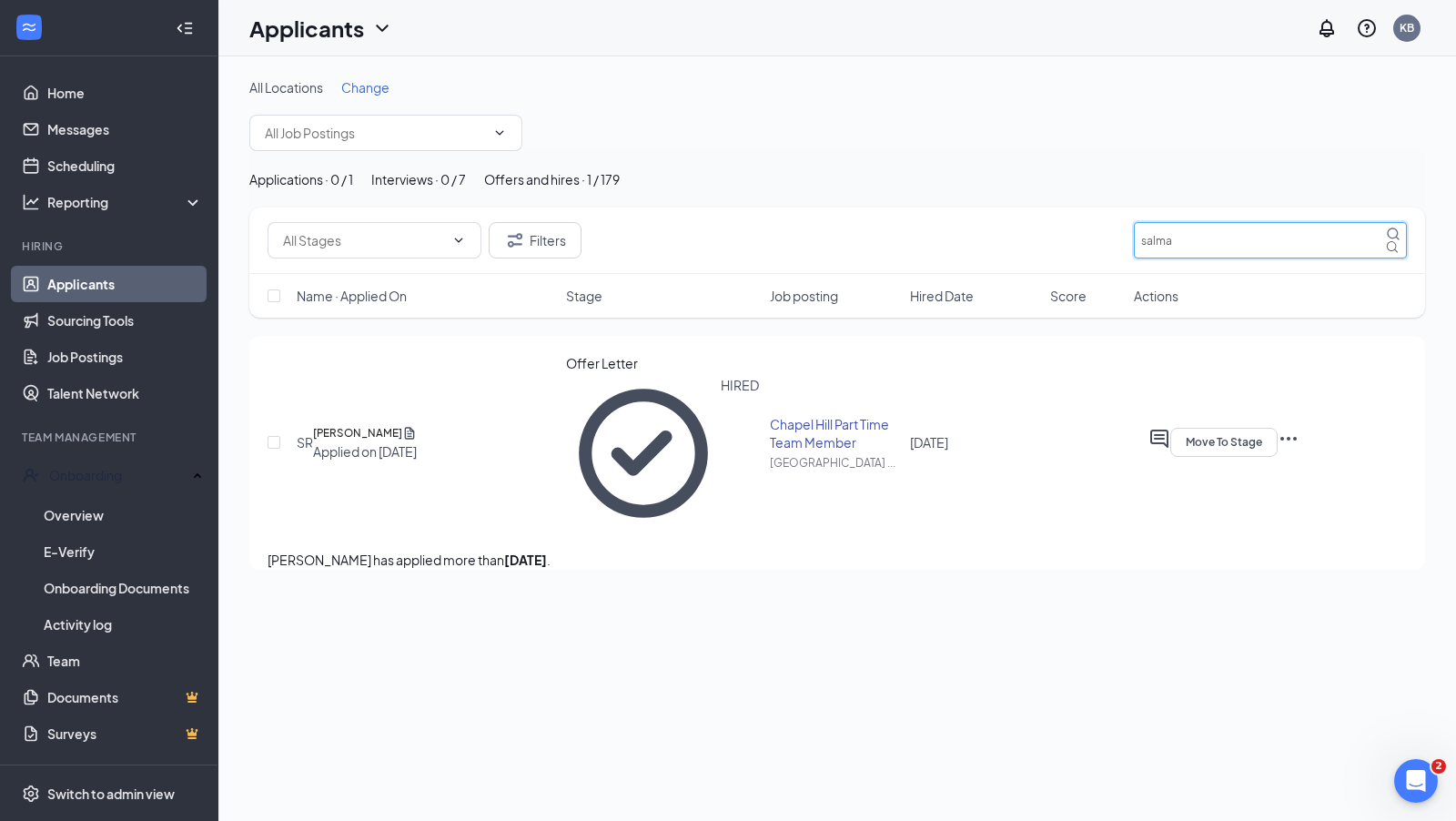
click at [1155, 258] on input "salma" at bounding box center [1270, 241] width 273 height 37
type input "[PERSON_NAME]"
